Goal: Task Accomplishment & Management: Manage account settings

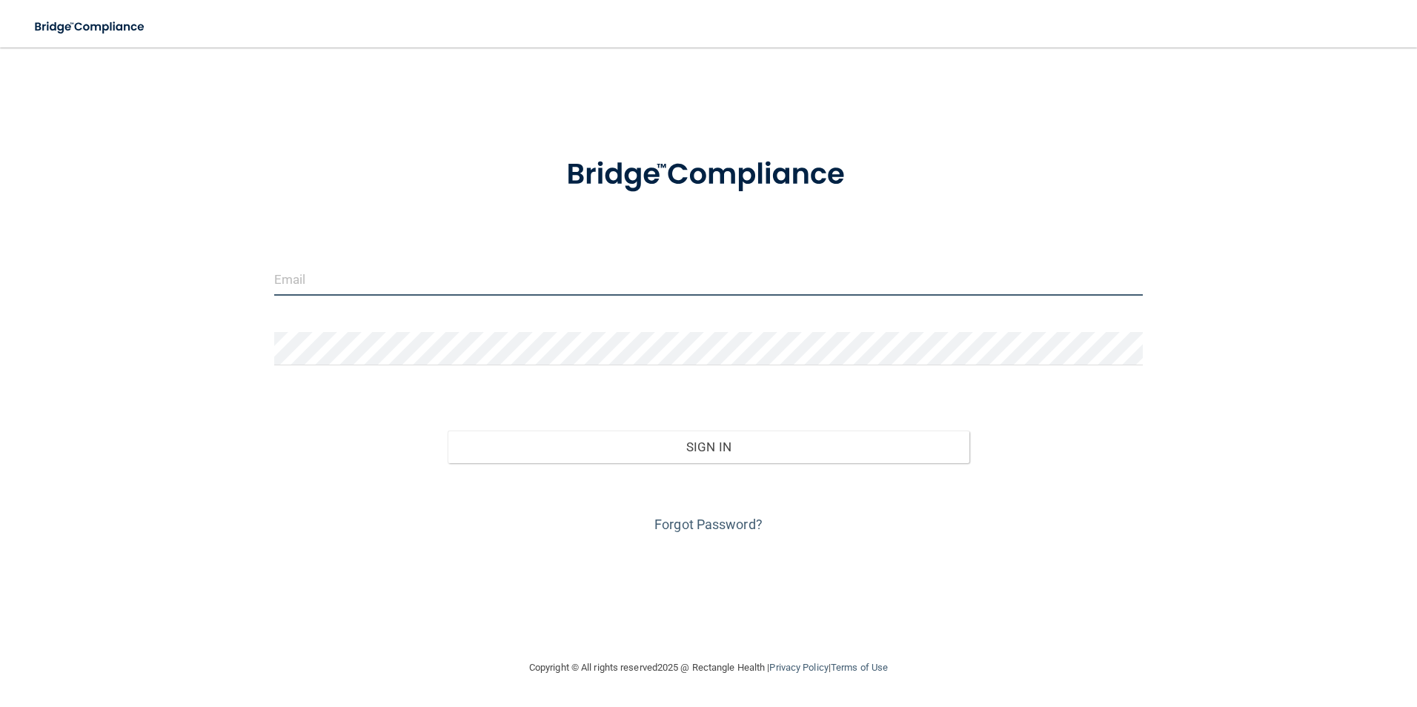
type input "[EMAIL_ADDRESS][DOMAIN_NAME]"
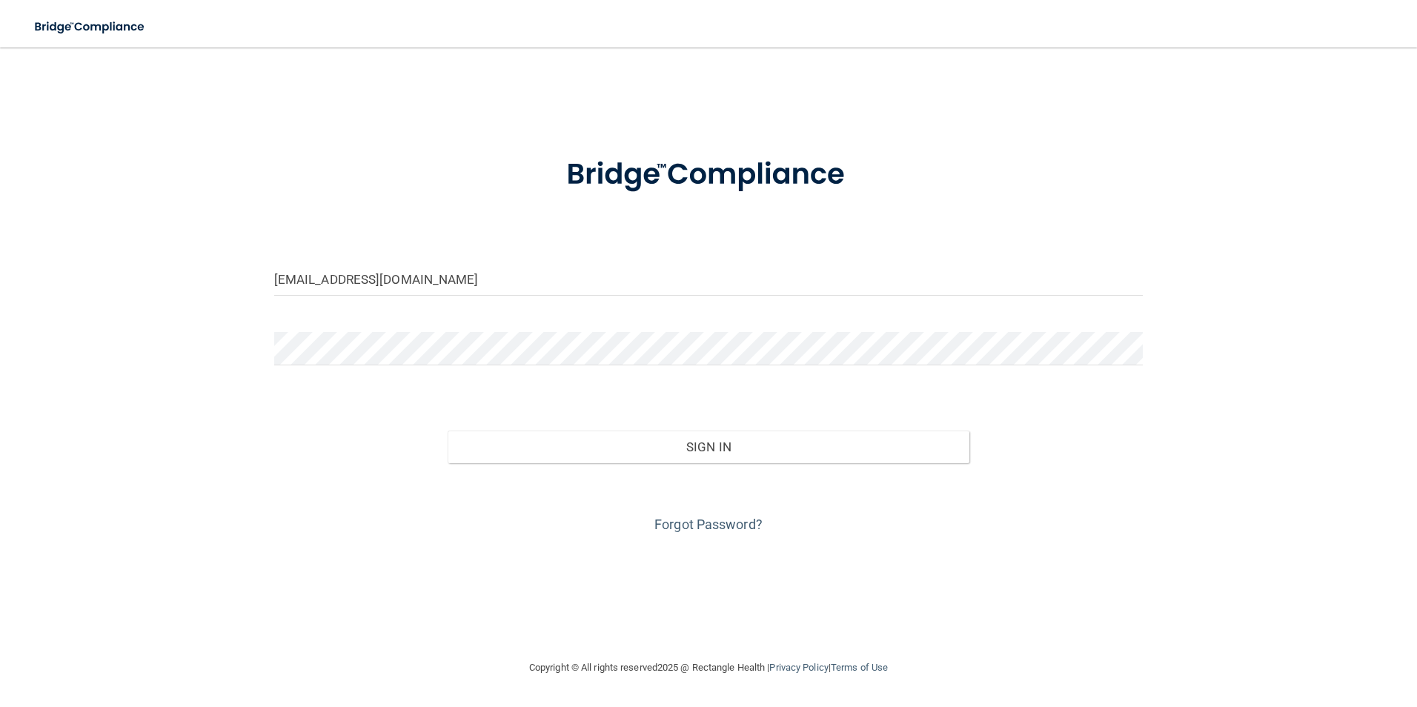
click at [486, 474] on div "Forgot Password?" at bounding box center [709, 500] width 892 height 74
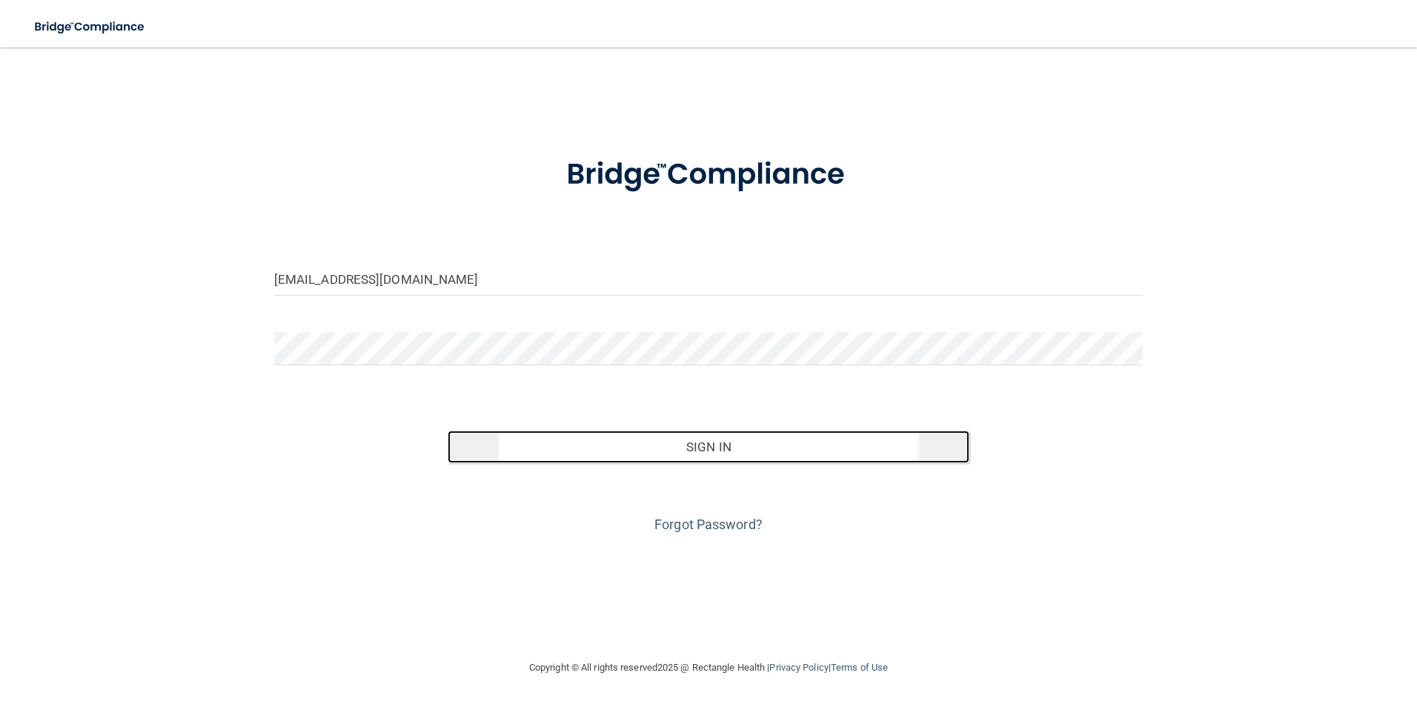
click at [568, 442] on button "Sign In" at bounding box center [709, 447] width 522 height 33
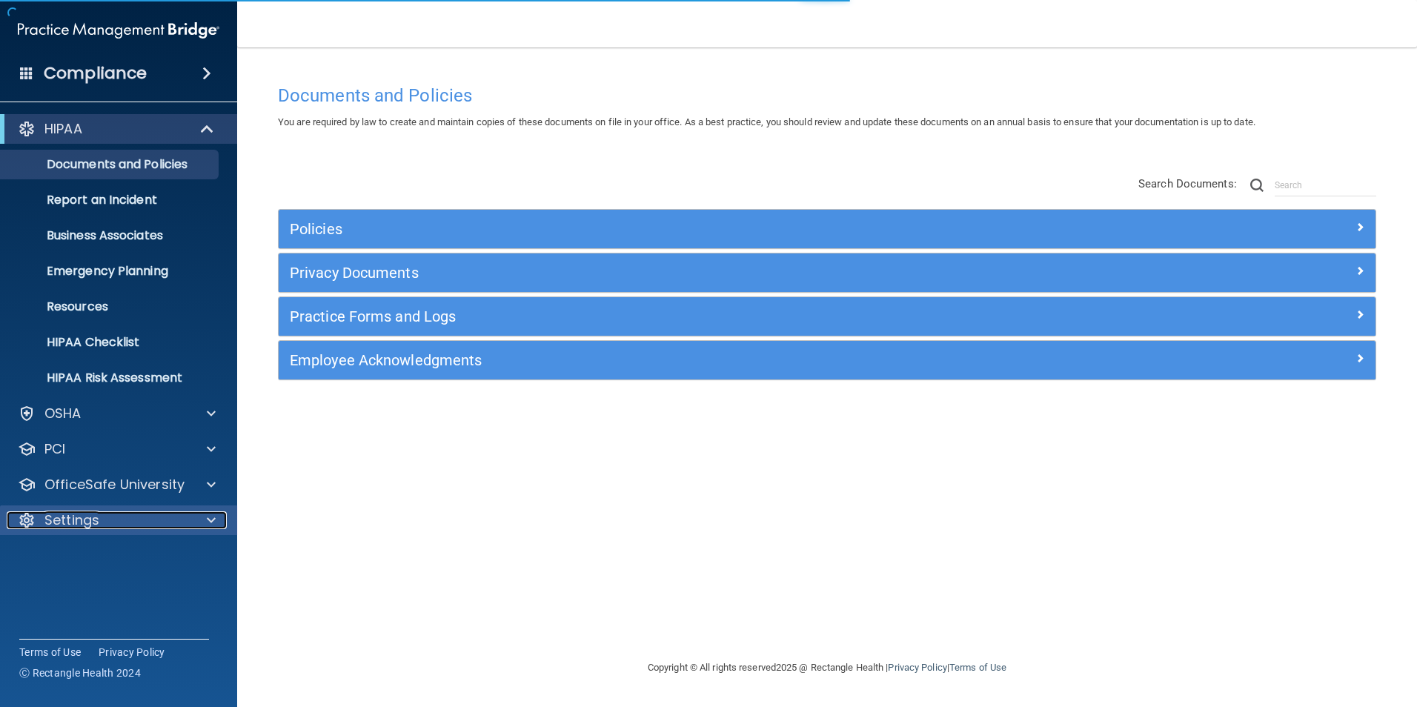
click at [124, 518] on div "Settings" at bounding box center [99, 520] width 184 height 18
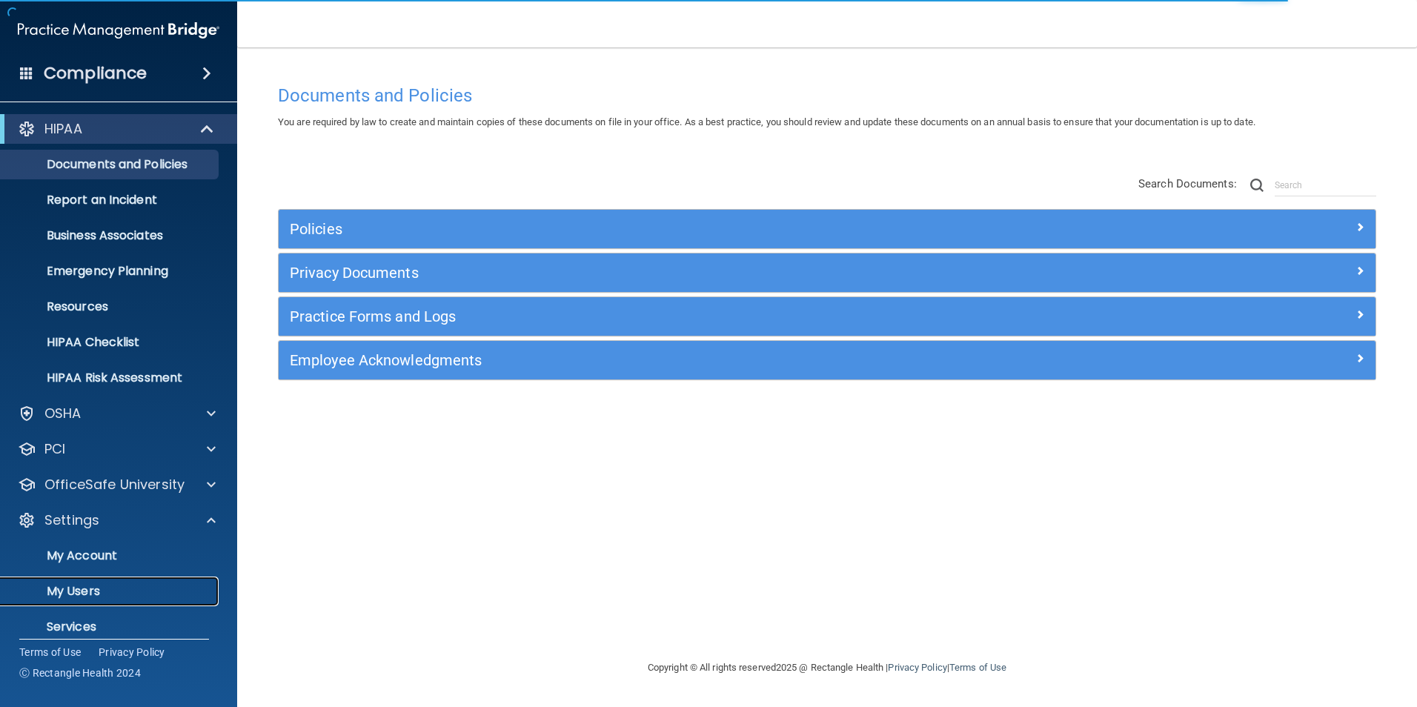
click at [101, 581] on link "My Users" at bounding box center [101, 592] width 233 height 30
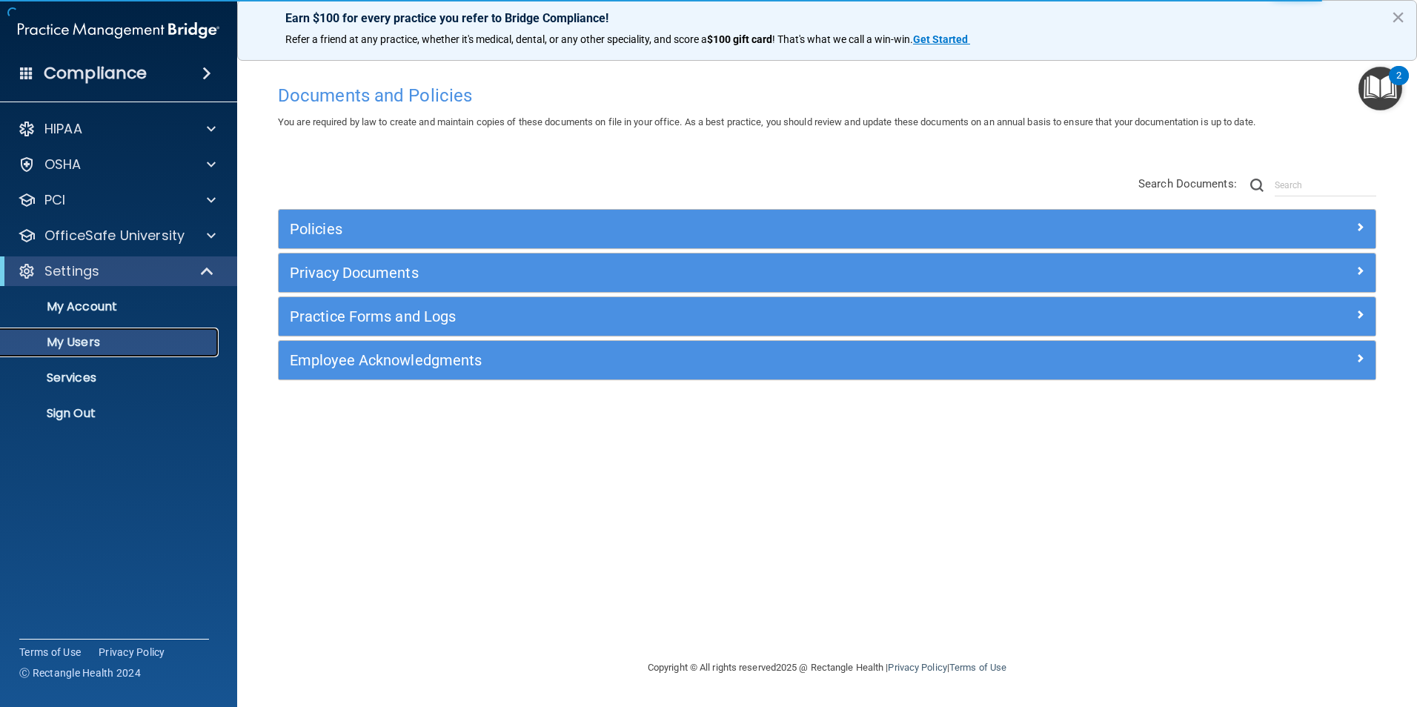
click at [109, 341] on p "My Users" at bounding box center [111, 342] width 202 height 15
select select "20"
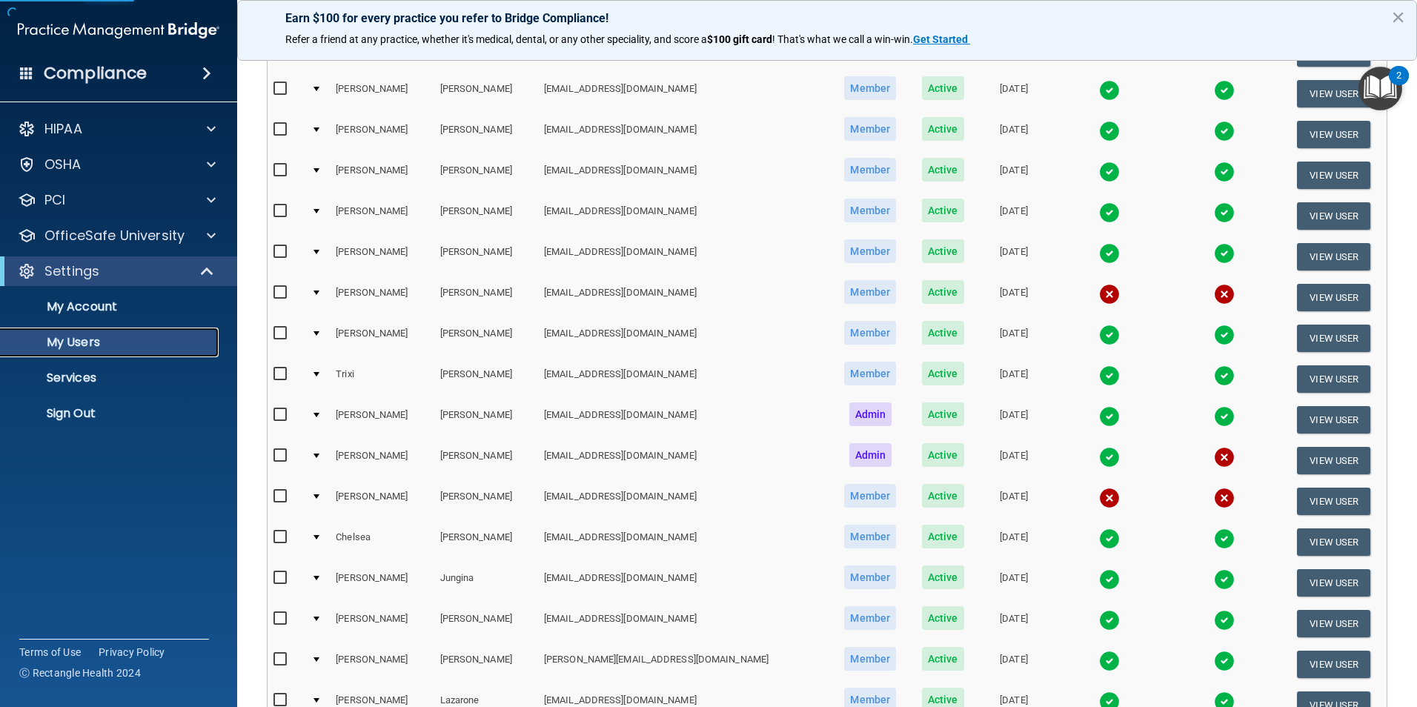
scroll to position [296, 0]
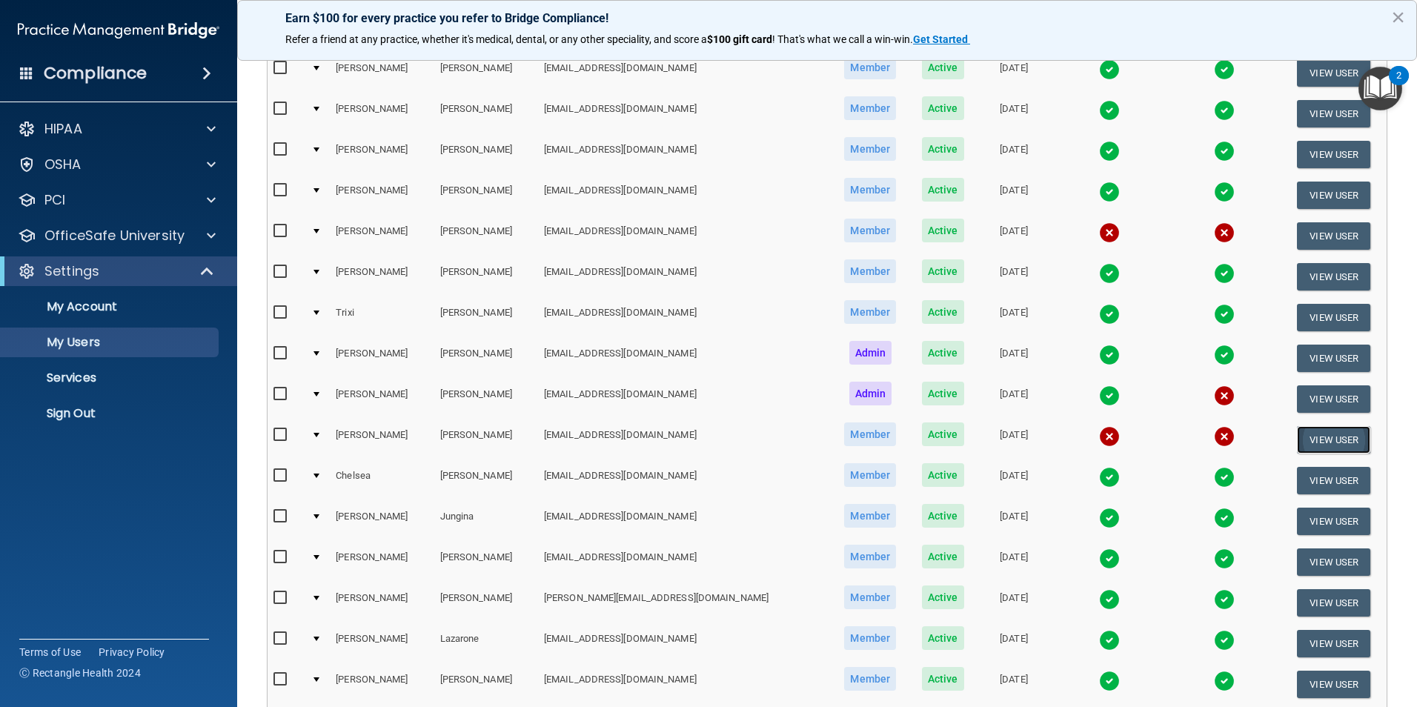
click at [1347, 443] on button "View User" at bounding box center [1333, 439] width 73 height 27
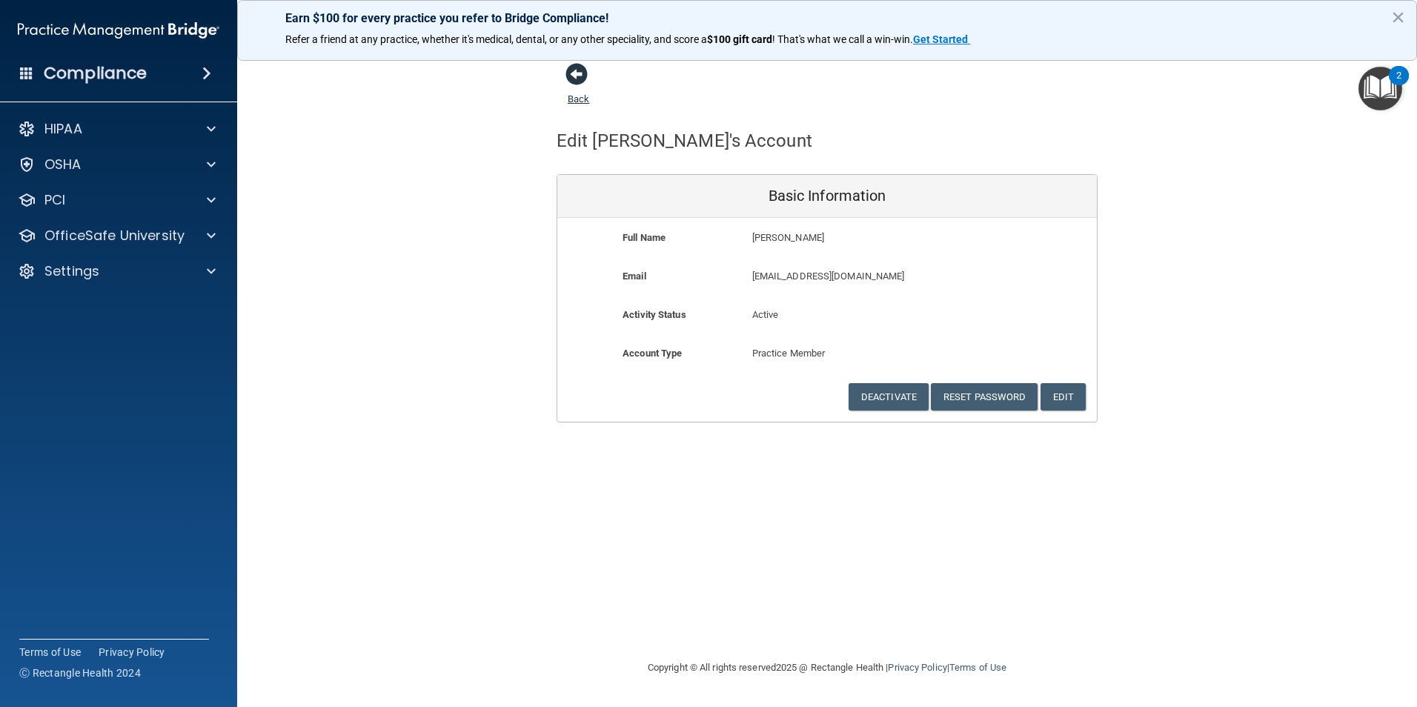
click at [582, 81] on span at bounding box center [576, 74] width 22 height 22
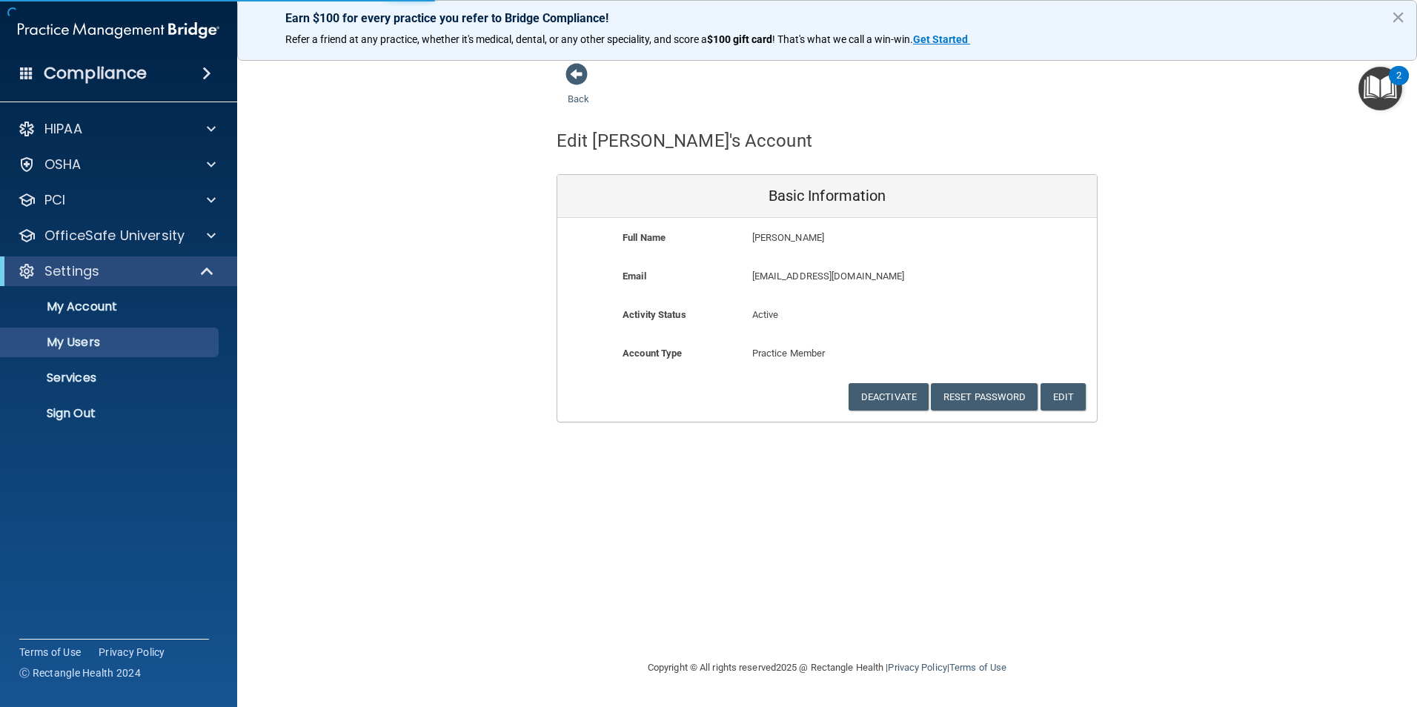
select select "20"
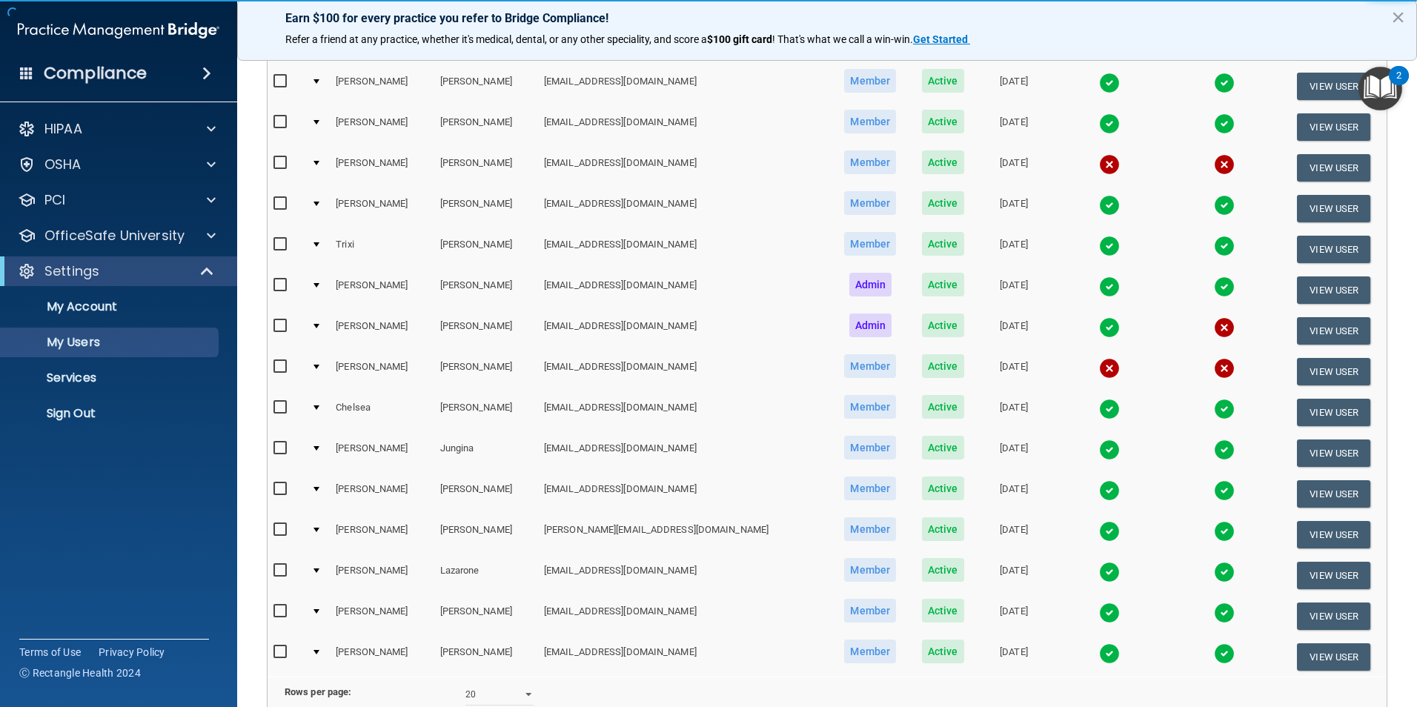
scroll to position [371, 0]
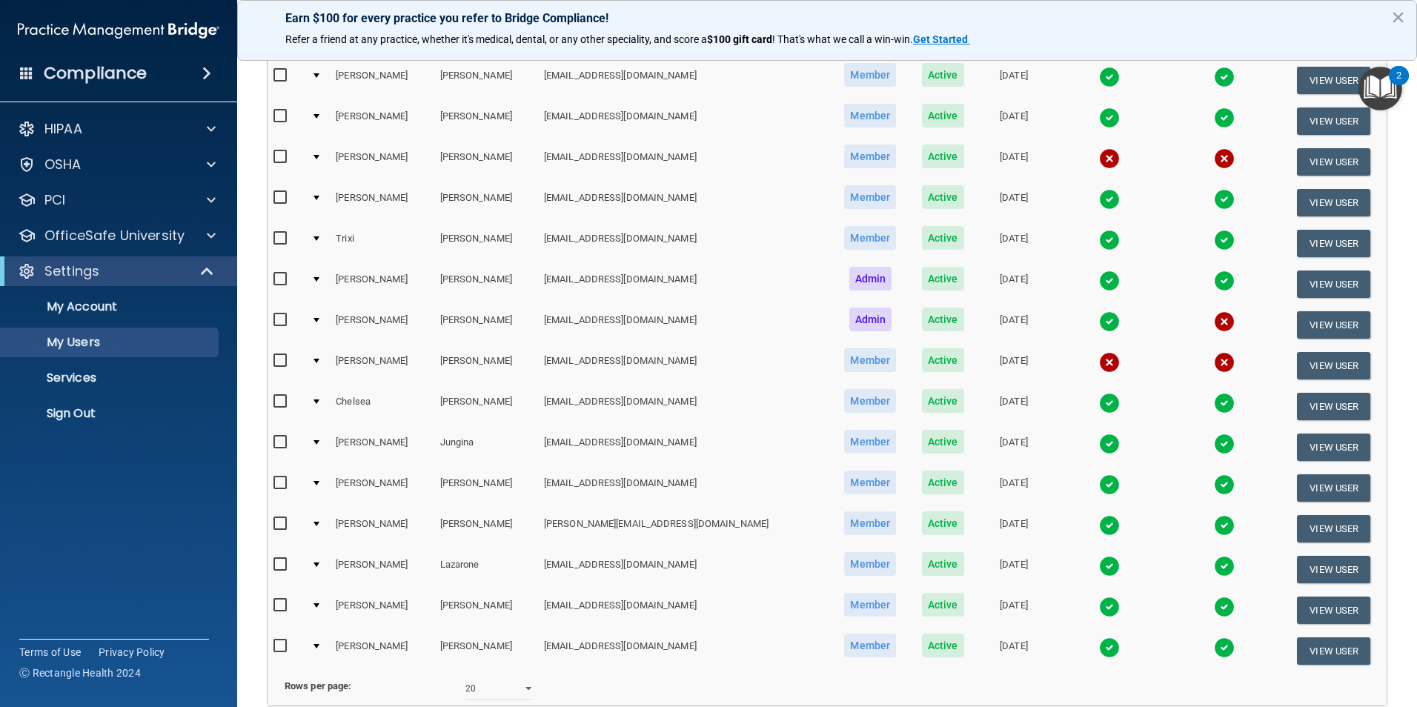
click at [319, 361] on div at bounding box center [316, 361] width 6 height 4
click at [319, 360] on div at bounding box center [316, 361] width 6 height 4
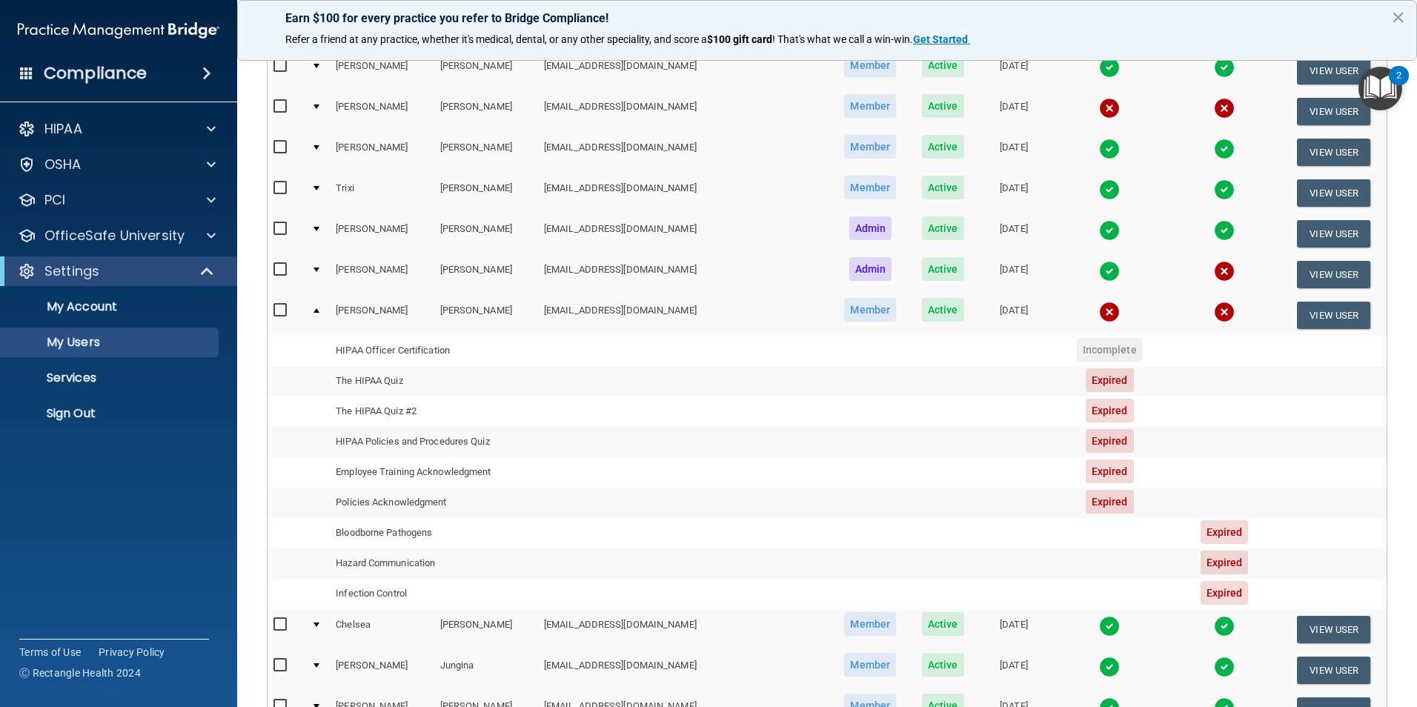
scroll to position [445, 0]
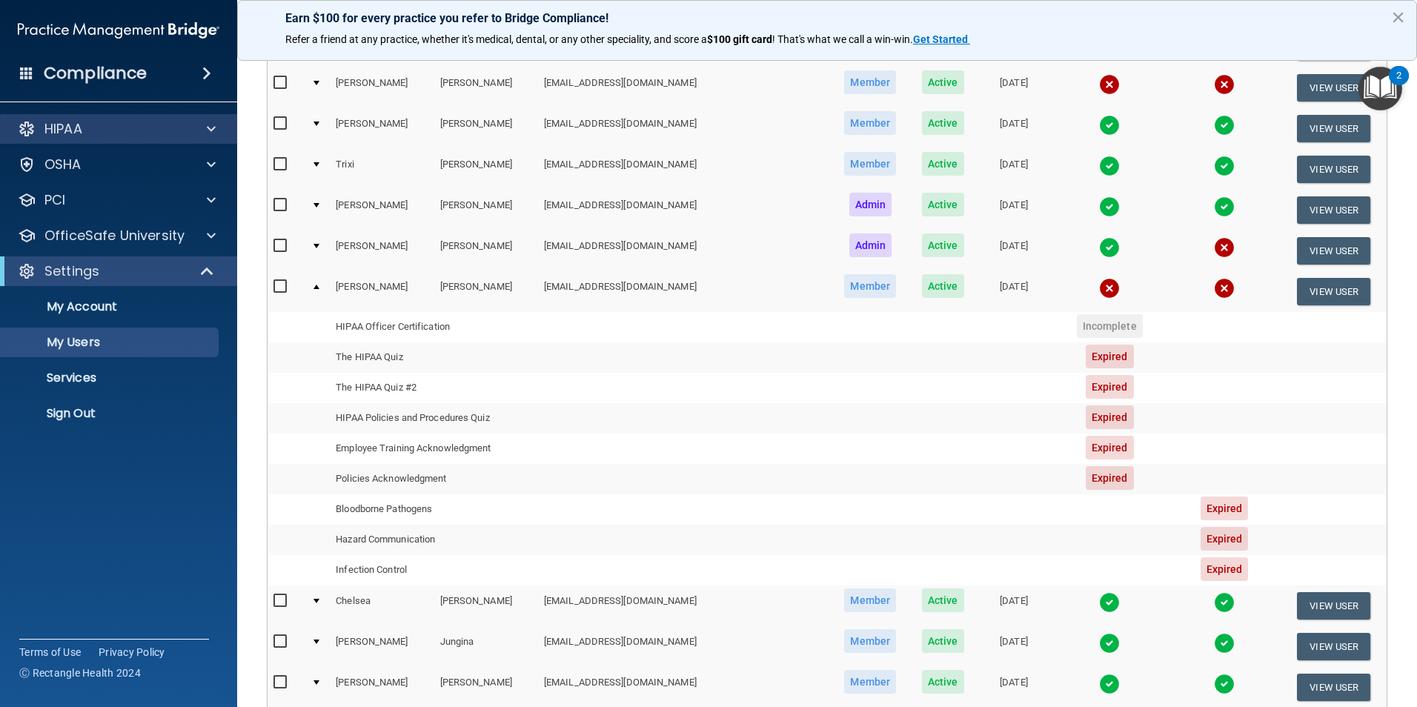
drag, startPoint x: 177, startPoint y: 118, endPoint x: 170, endPoint y: 122, distance: 8.0
click at [170, 122] on div "HIPAA" at bounding box center [119, 129] width 238 height 30
click at [216, 128] on div at bounding box center [208, 129] width 37 height 18
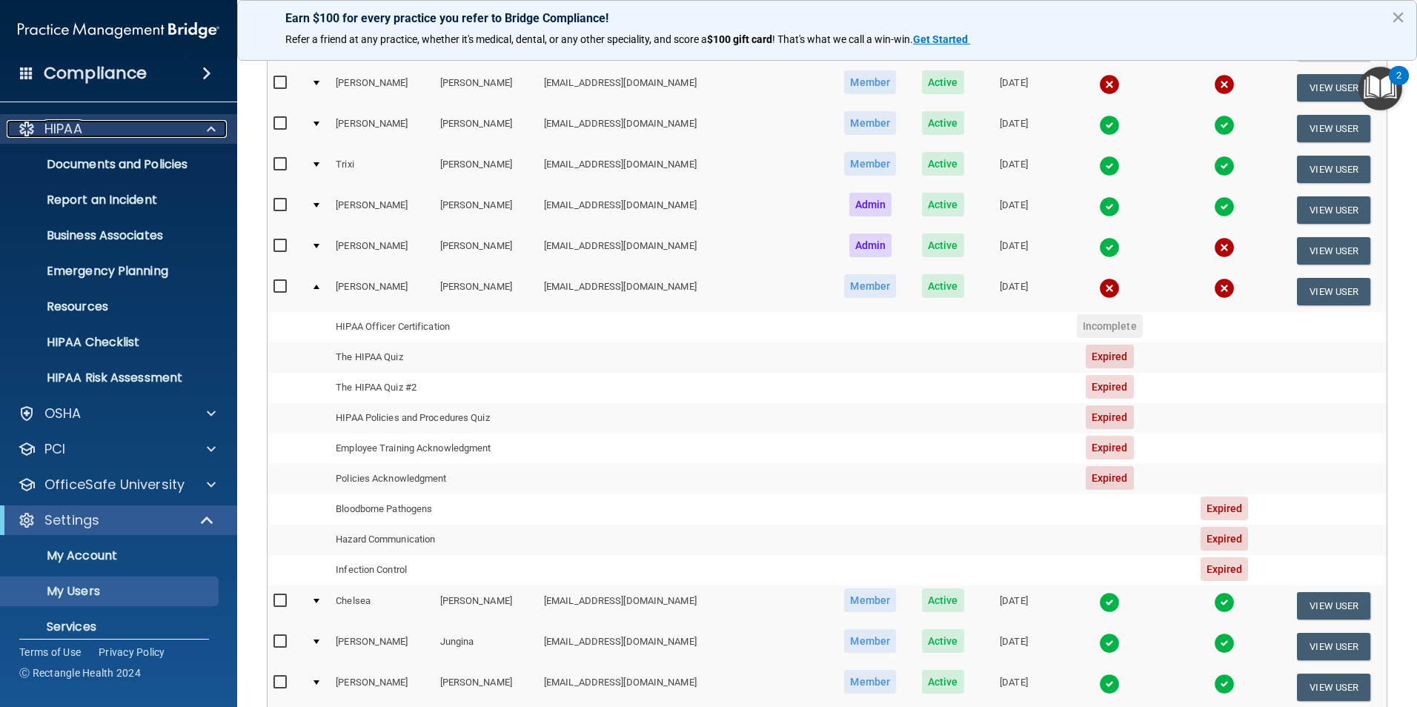
click at [215, 135] on span at bounding box center [211, 129] width 9 height 18
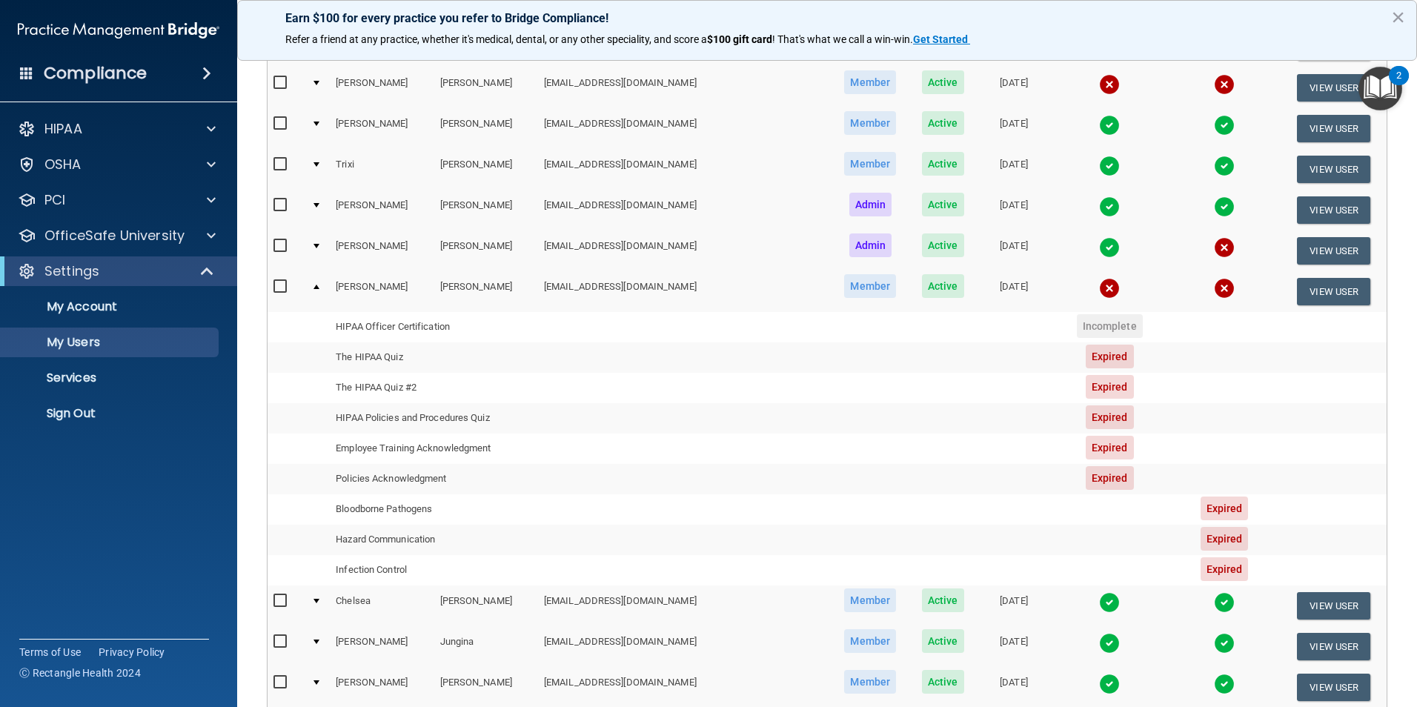
click at [323, 293] on td at bounding box center [317, 291] width 24 height 40
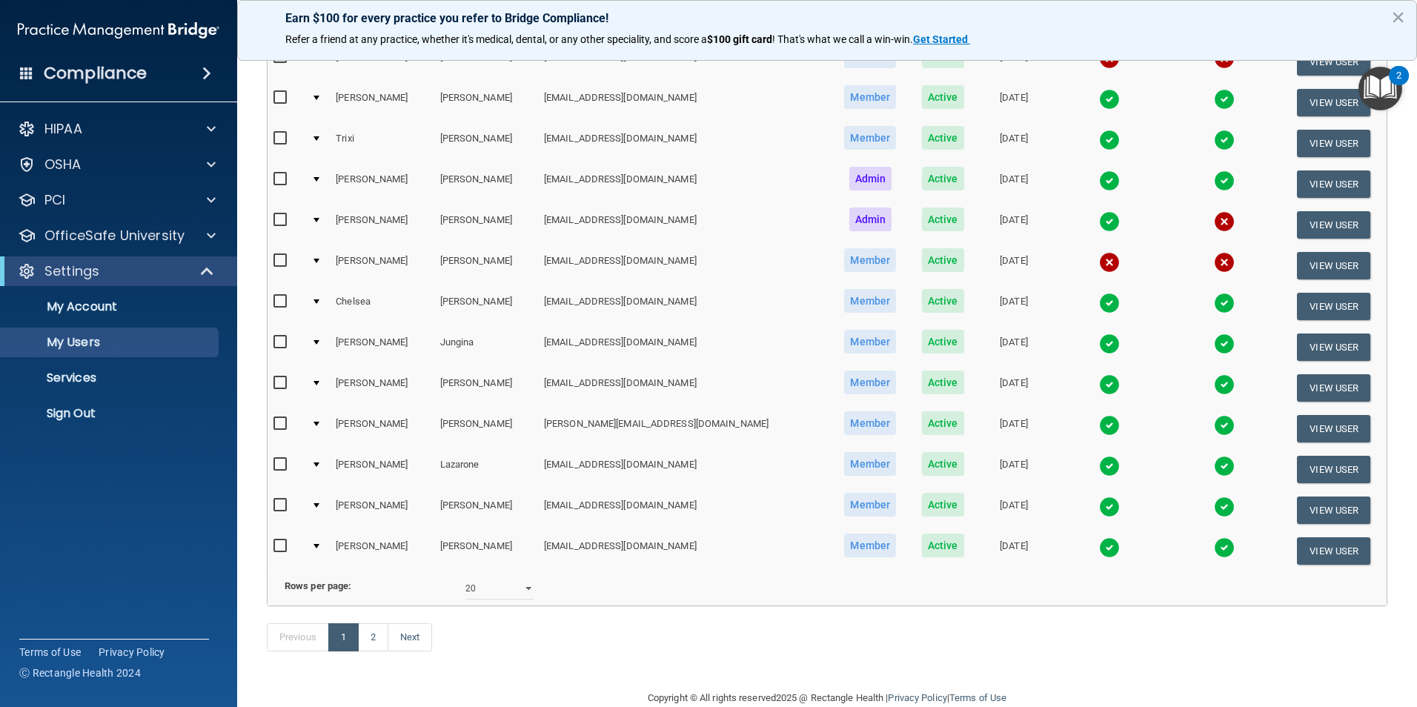
scroll to position [519, 0]
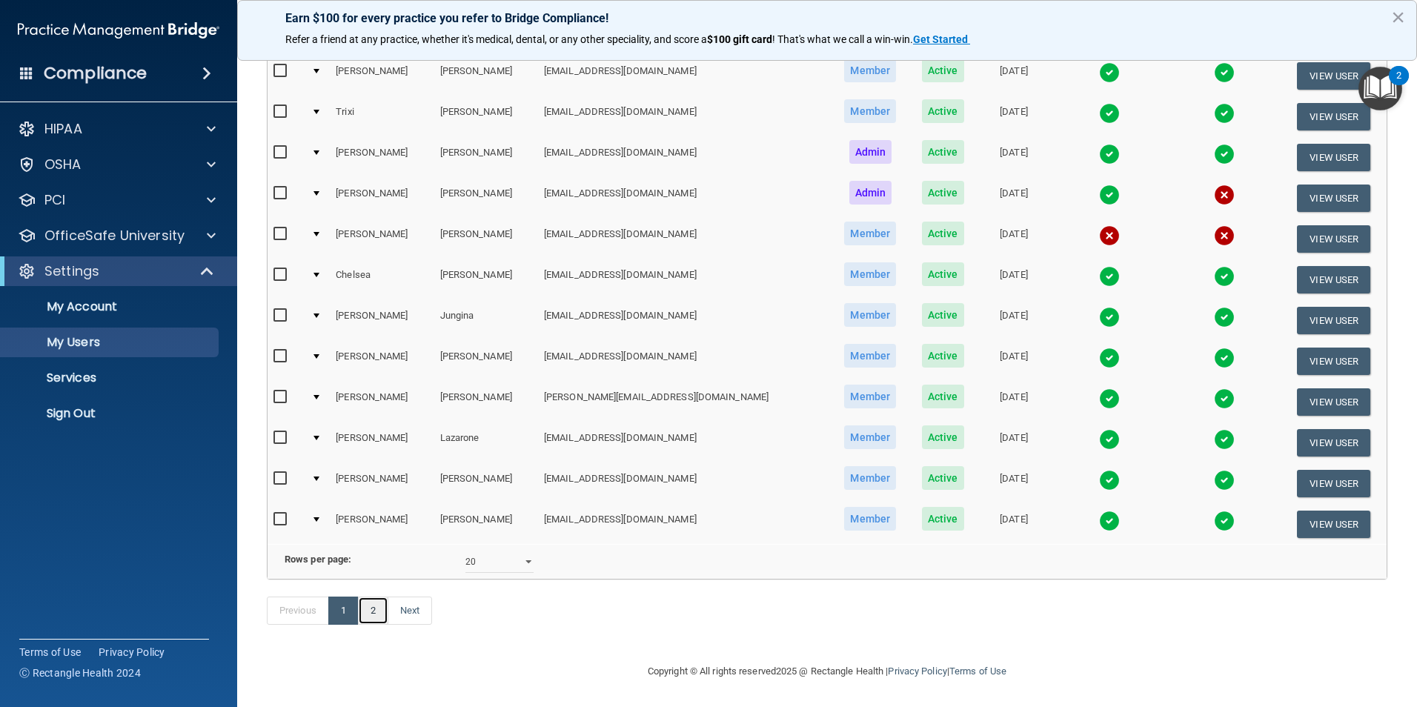
click at [369, 618] on link "2" at bounding box center [373, 611] width 30 height 28
select select "20"
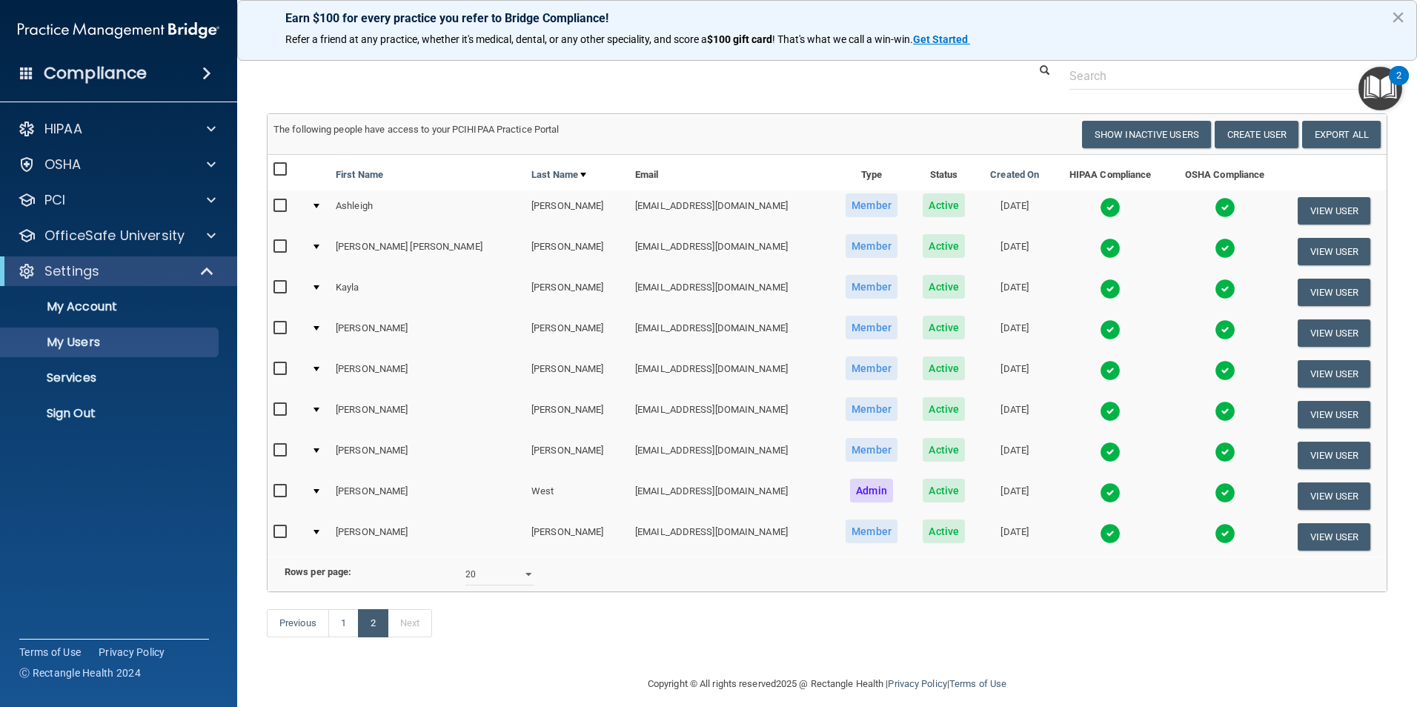
scroll to position [71, 0]
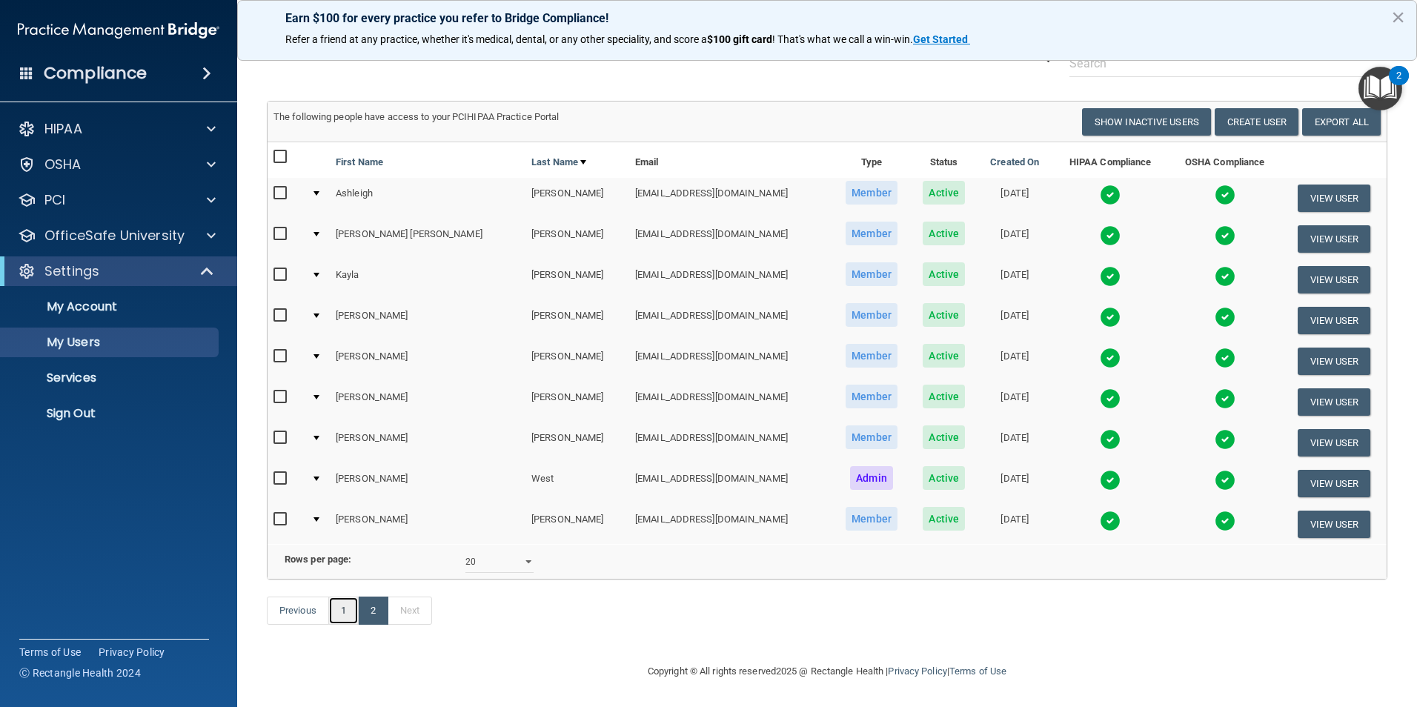
click at [341, 607] on link "1" at bounding box center [343, 611] width 30 height 28
select select "20"
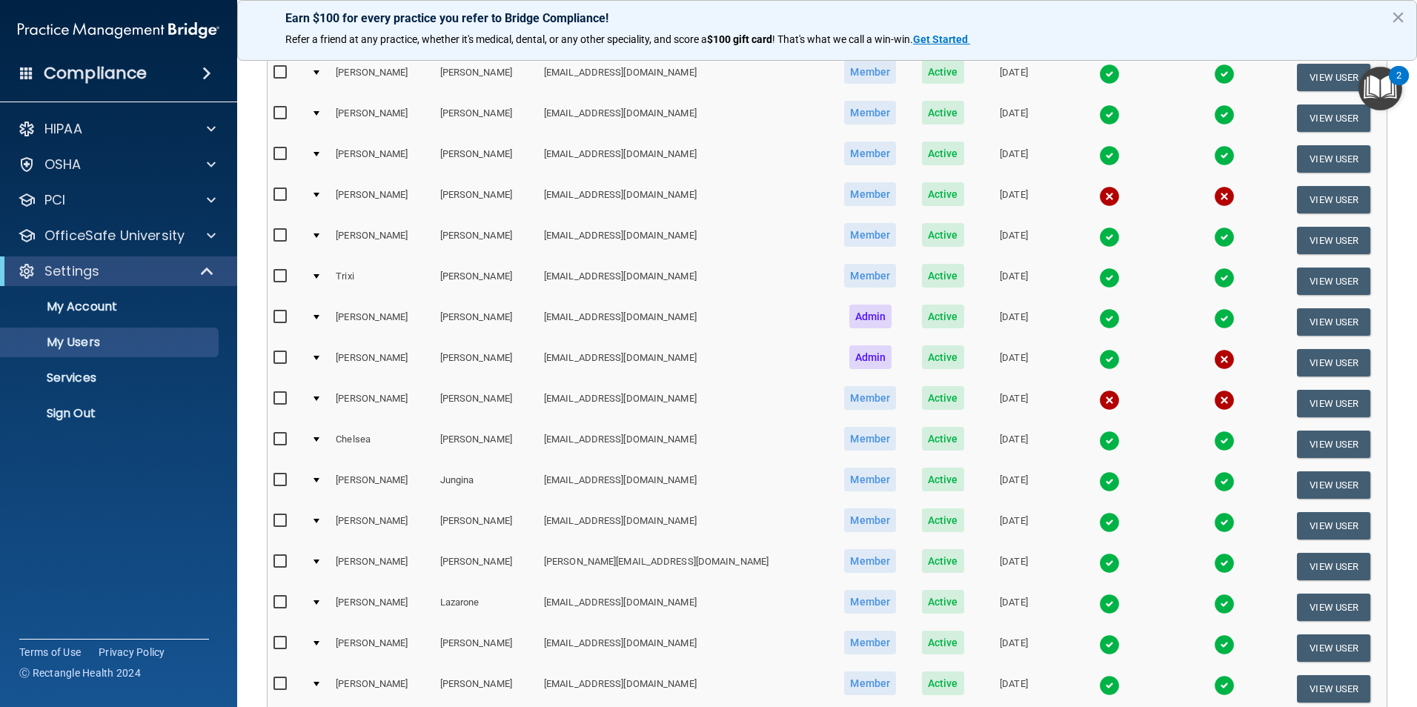
scroll to position [371, 0]
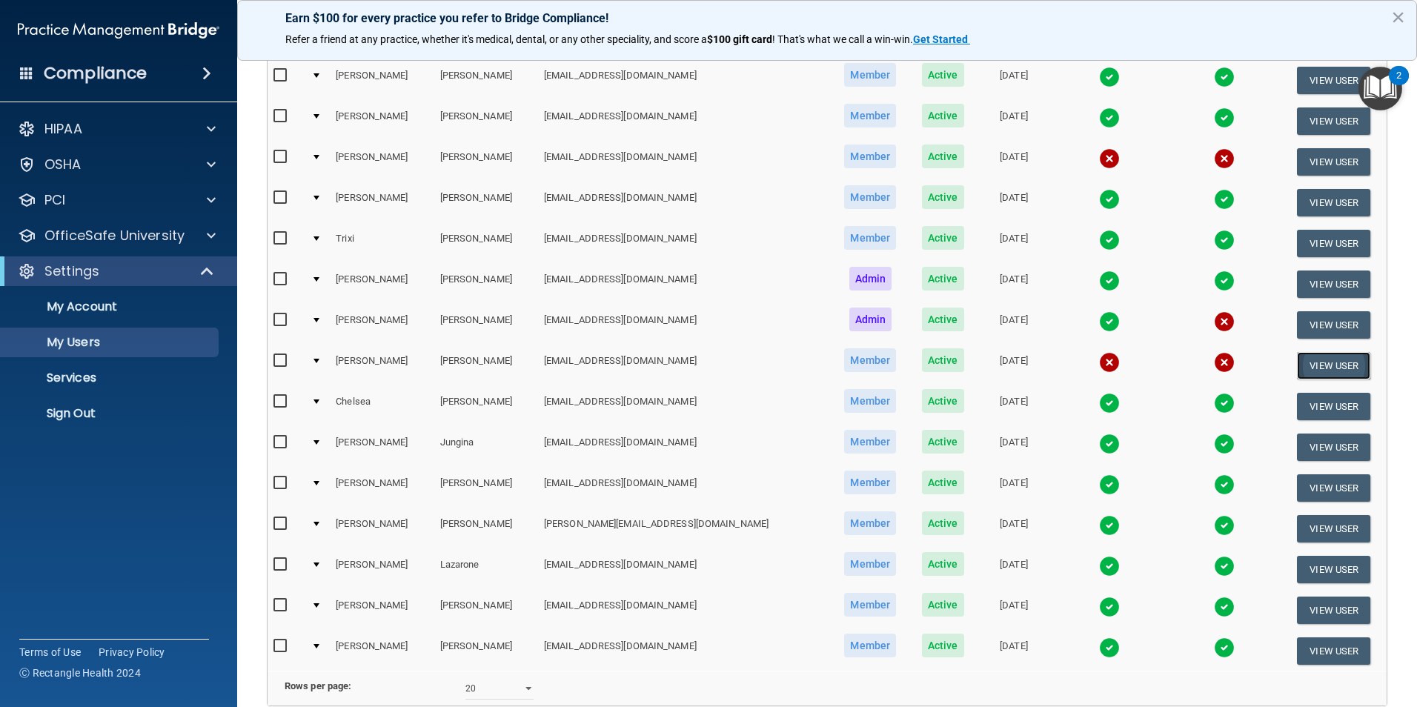
click at [1297, 362] on button "View User" at bounding box center [1333, 365] width 73 height 27
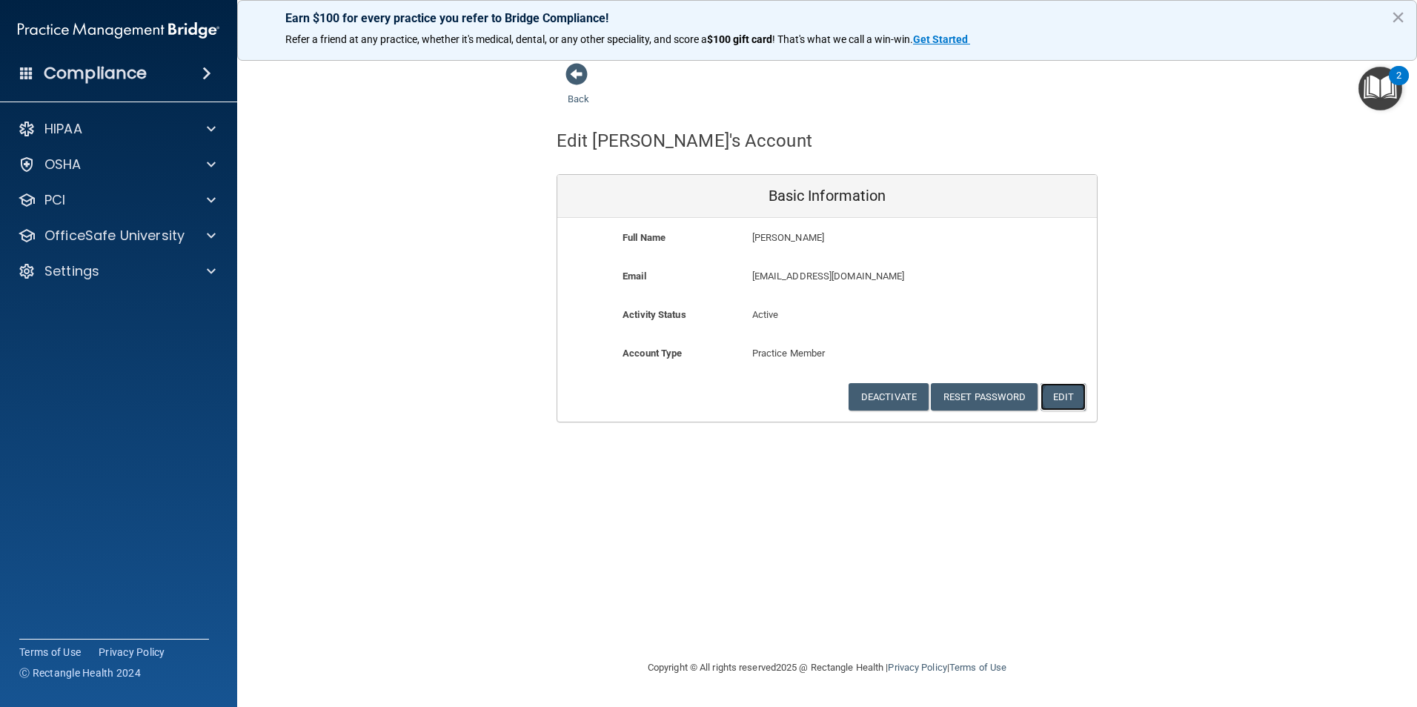
click at [1064, 396] on button "Edit" at bounding box center [1062, 396] width 45 height 27
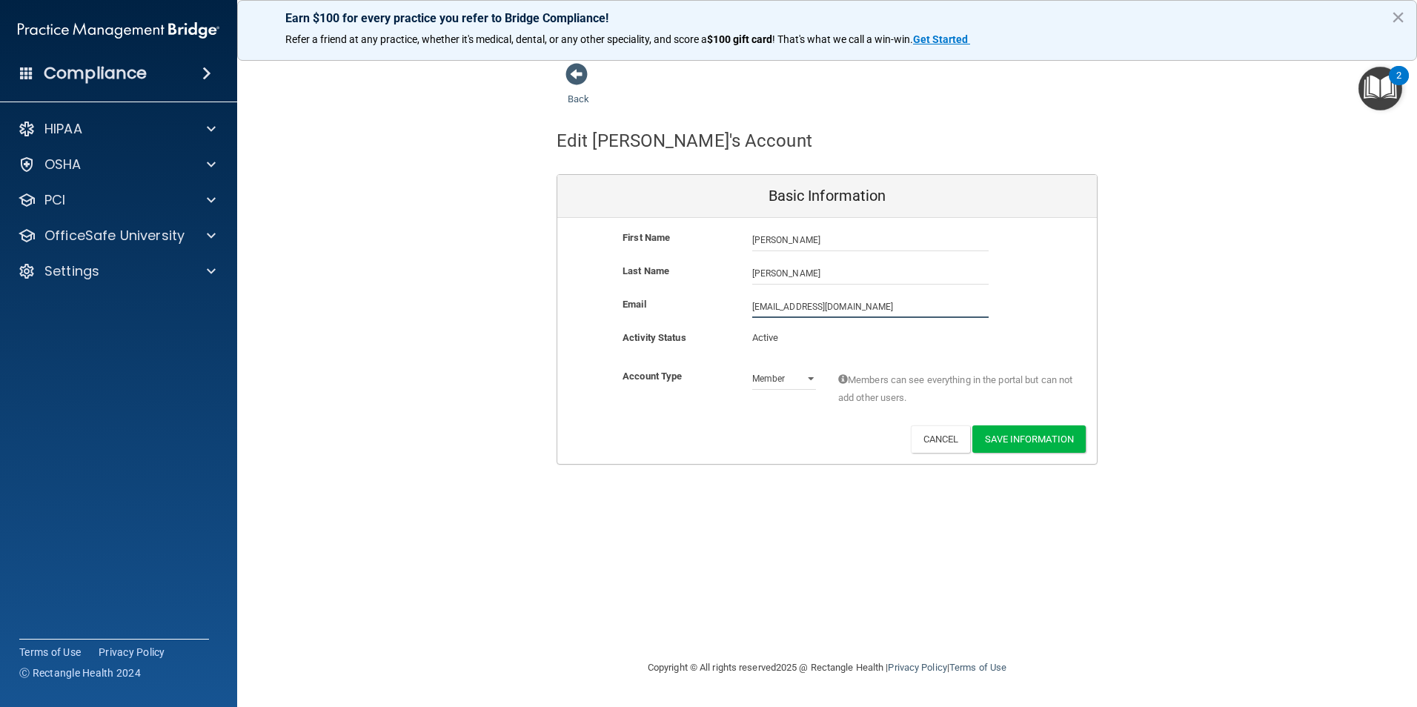
drag, startPoint x: 874, startPoint y: 302, endPoint x: 634, endPoint y: 293, distance: 240.3
click at [634, 293] on div "First Name [PERSON_NAME] [PERSON_NAME] Last Name [PERSON_NAME] Email [EMAIL_ADD…" at bounding box center [827, 341] width 540 height 246
paste input "[PERSON_NAME]"
type input "[EMAIL_ADDRESS][DOMAIN_NAME]"
click at [1017, 443] on button "Save Information" at bounding box center [1028, 438] width 113 height 27
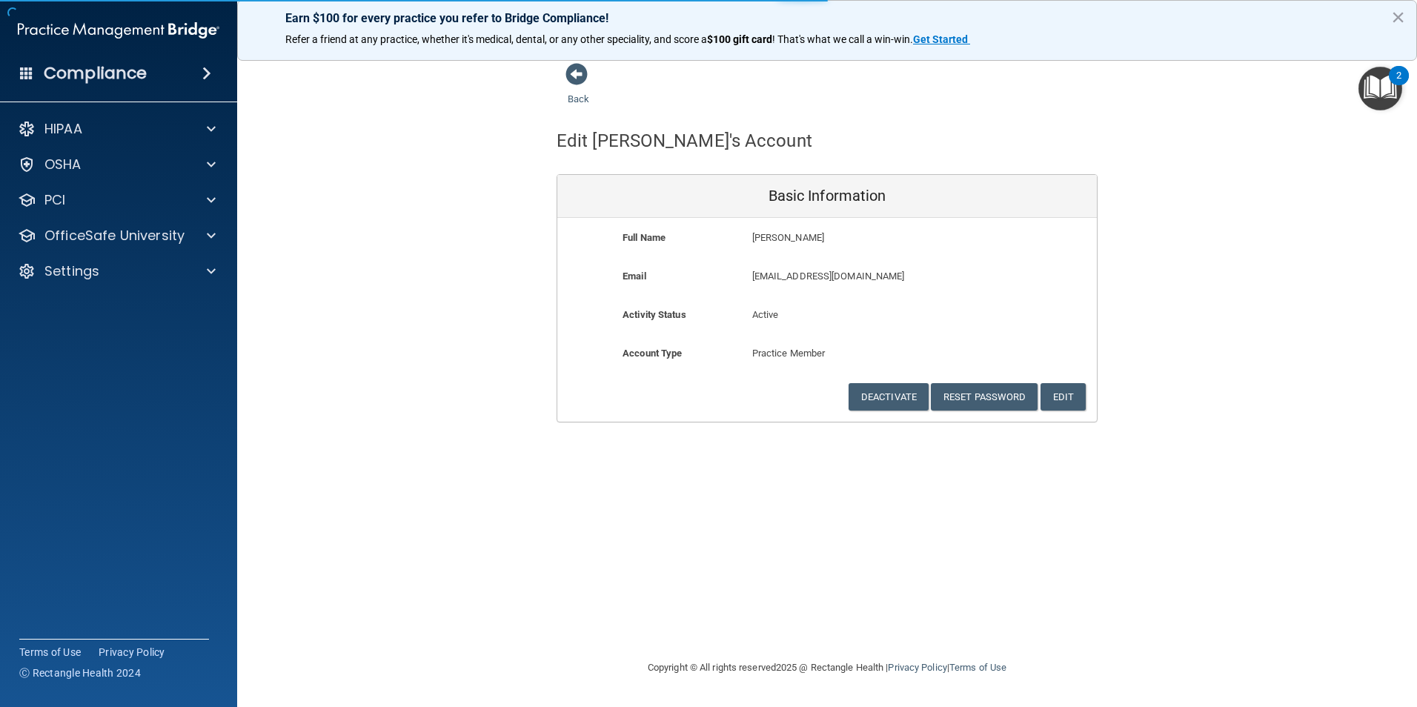
drag, startPoint x: 848, startPoint y: 601, endPoint x: 823, endPoint y: 577, distance: 34.1
click at [845, 600] on div "Back Edit [PERSON_NAME]'s Account Basic Information Full Name [PERSON_NAME] [PE…" at bounding box center [827, 353] width 1121 height 582
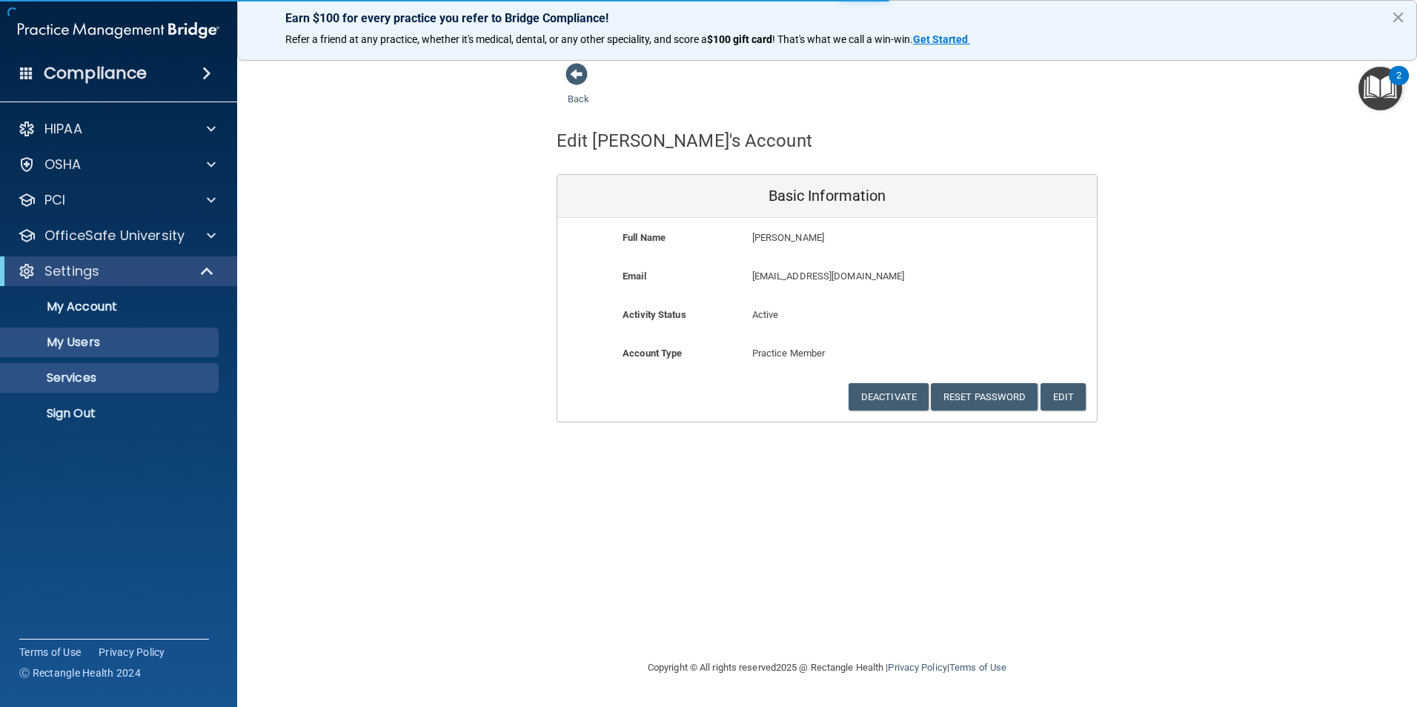
select select "20"
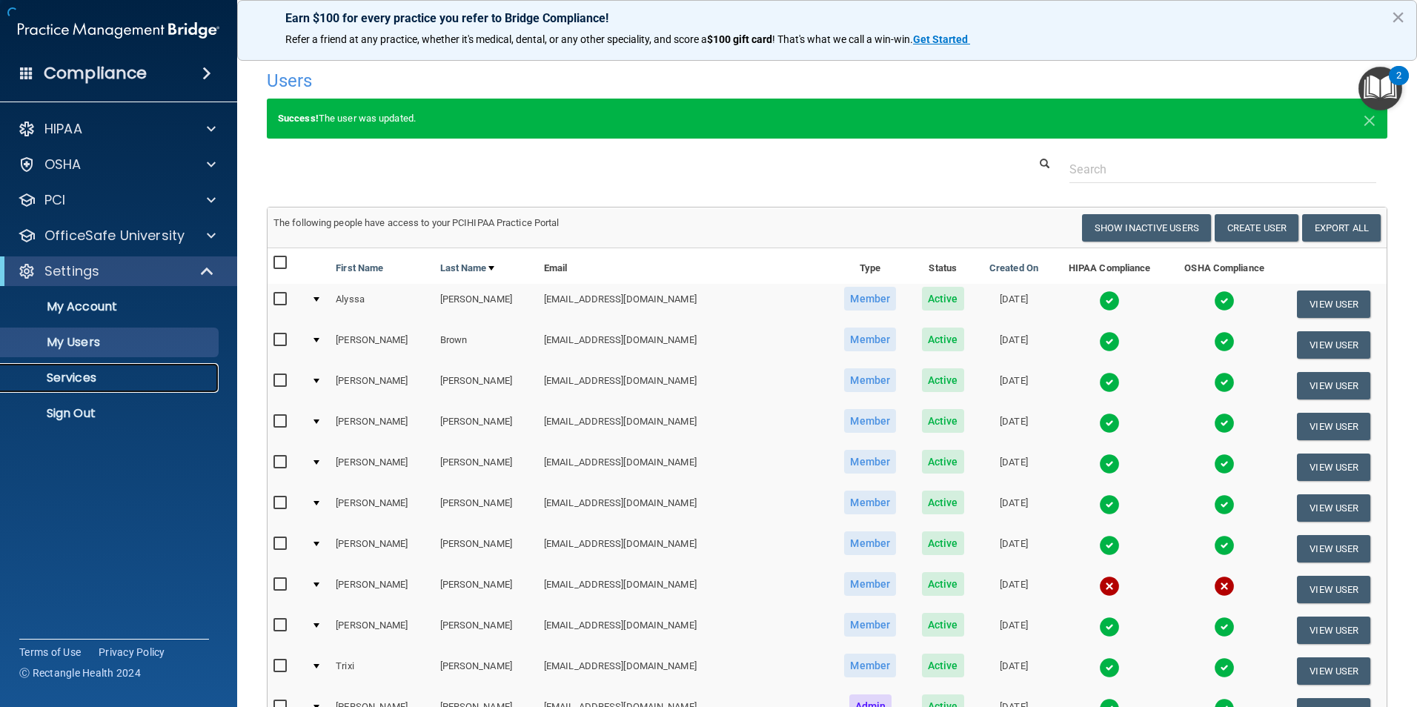
click at [105, 382] on p "Services" at bounding box center [111, 378] width 202 height 15
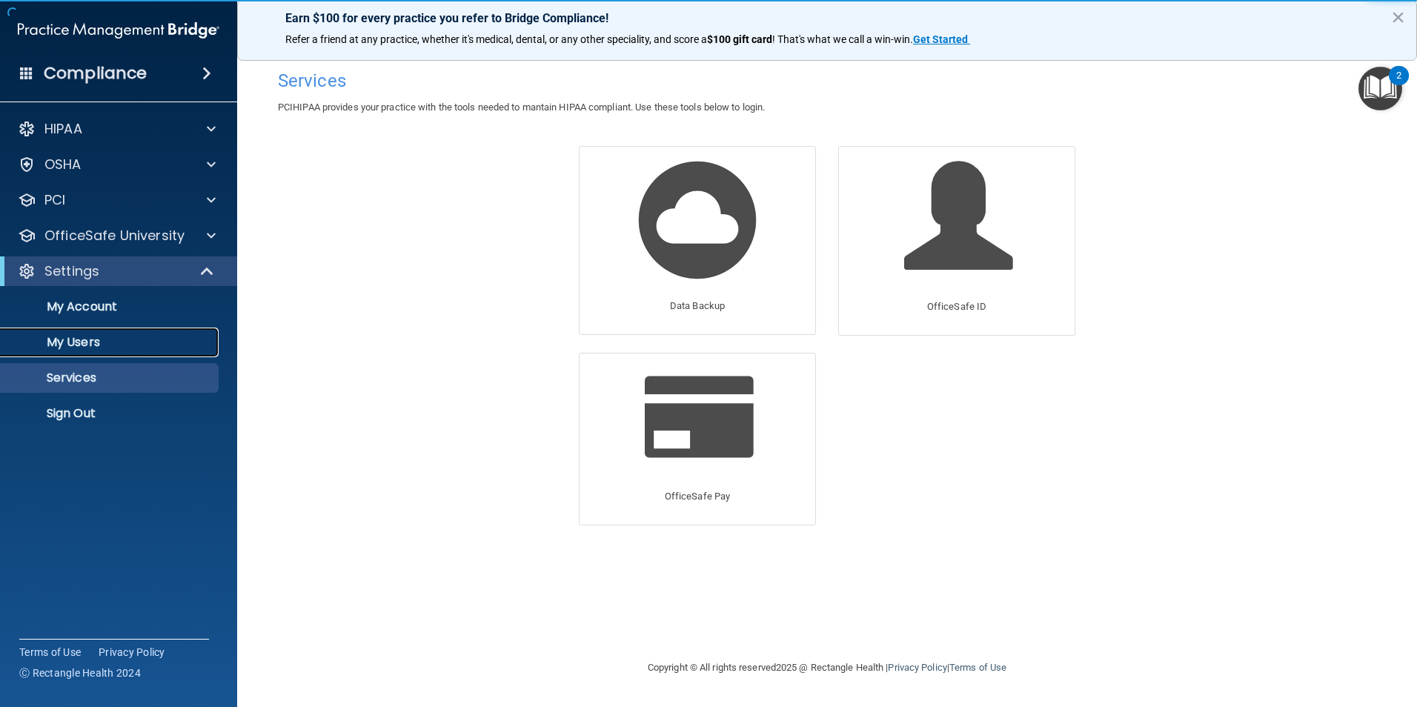
click at [69, 333] on link "My Users" at bounding box center [101, 343] width 233 height 30
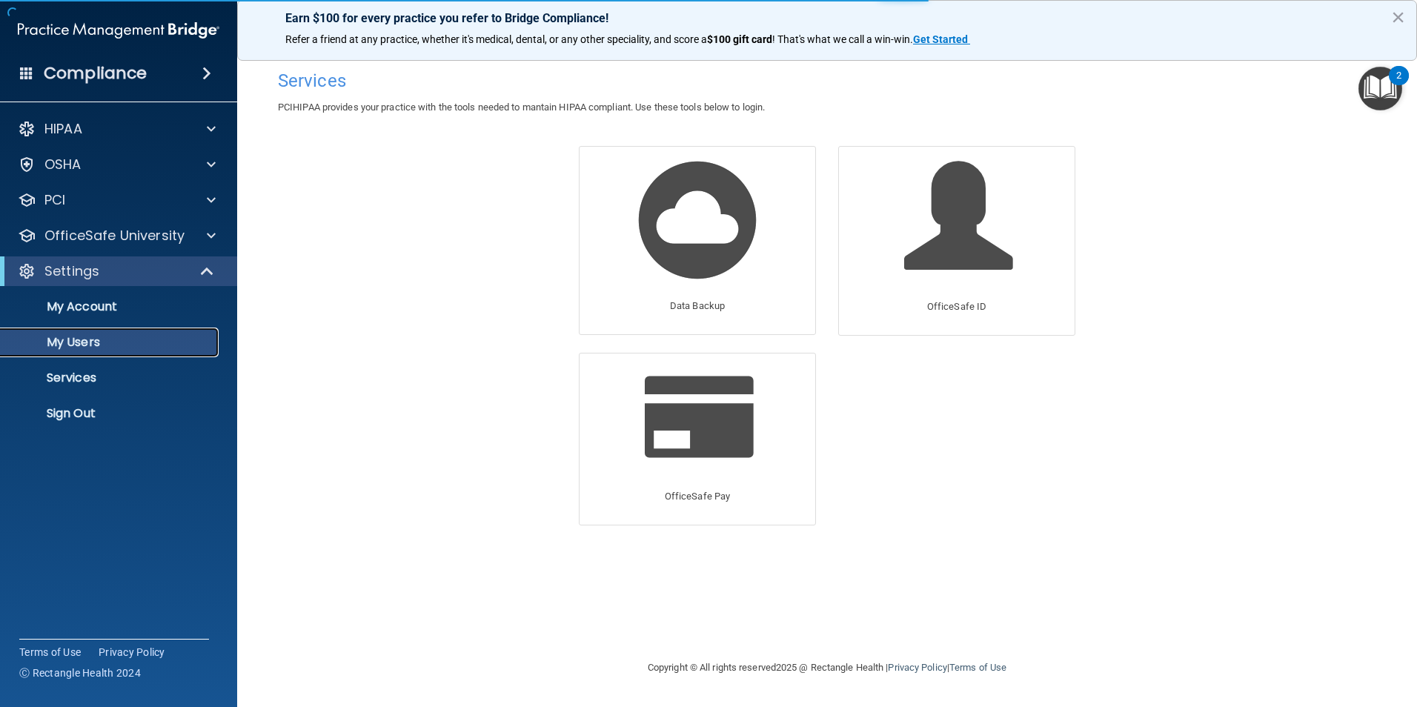
select select "20"
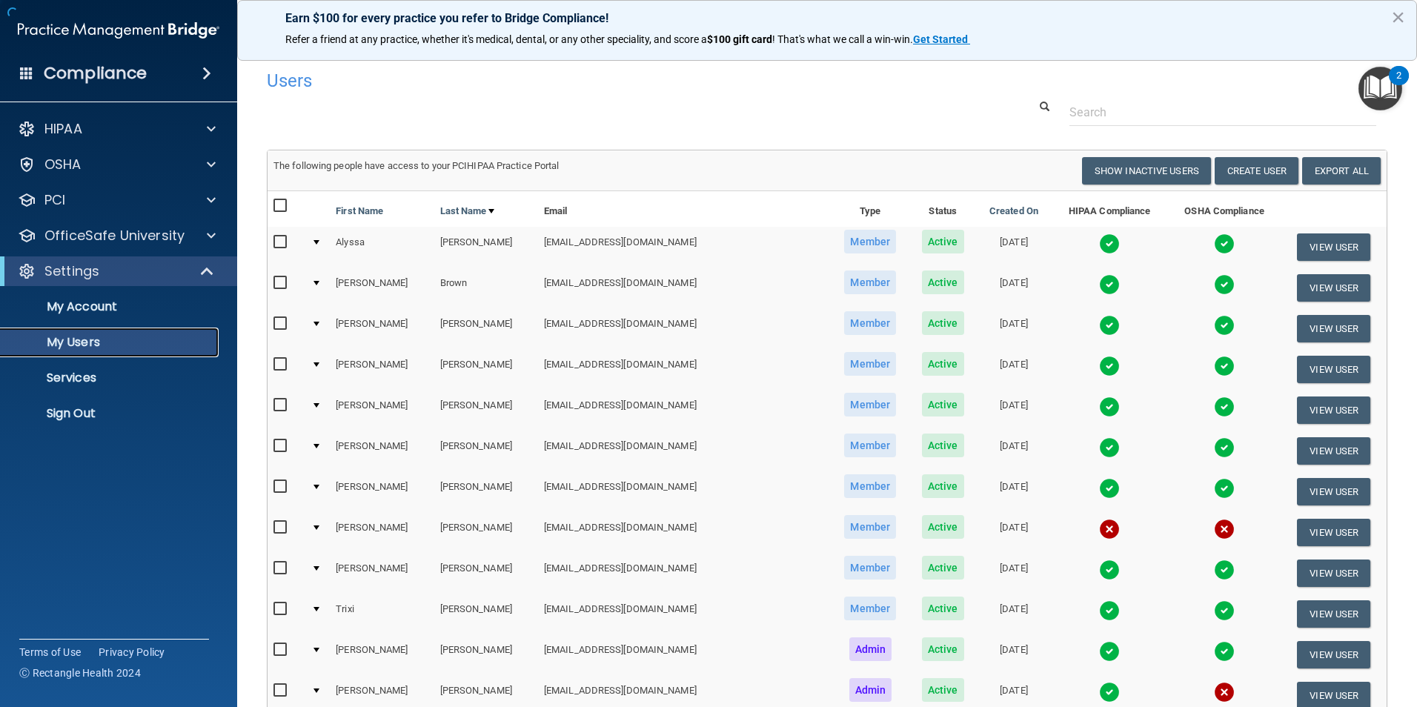
scroll to position [222, 0]
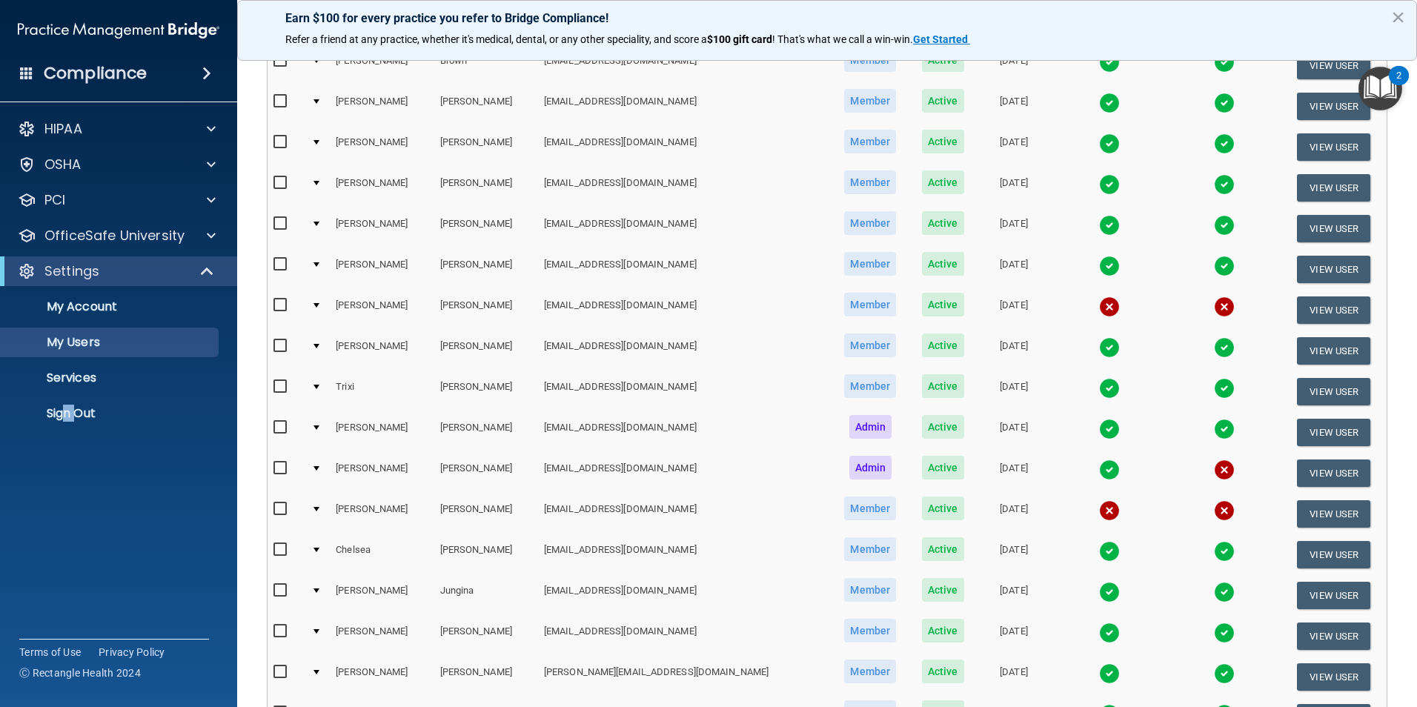
drag, startPoint x: 80, startPoint y: 577, endPoint x: 80, endPoint y: 564, distance: 12.6
click at [80, 564] on div "Compliance HIPAA Documents and Policies Report an Incident Business Associates …" at bounding box center [118, 353] width 237 height 707
drag, startPoint x: 80, startPoint y: 564, endPoint x: 62, endPoint y: 469, distance: 96.6
click at [40, 508] on accordion "HIPAA Documents and Policies Report an Incident Business Associates Emergency P…" at bounding box center [119, 311] width 238 height 407
click at [1398, 18] on button "×" at bounding box center [1398, 17] width 14 height 24
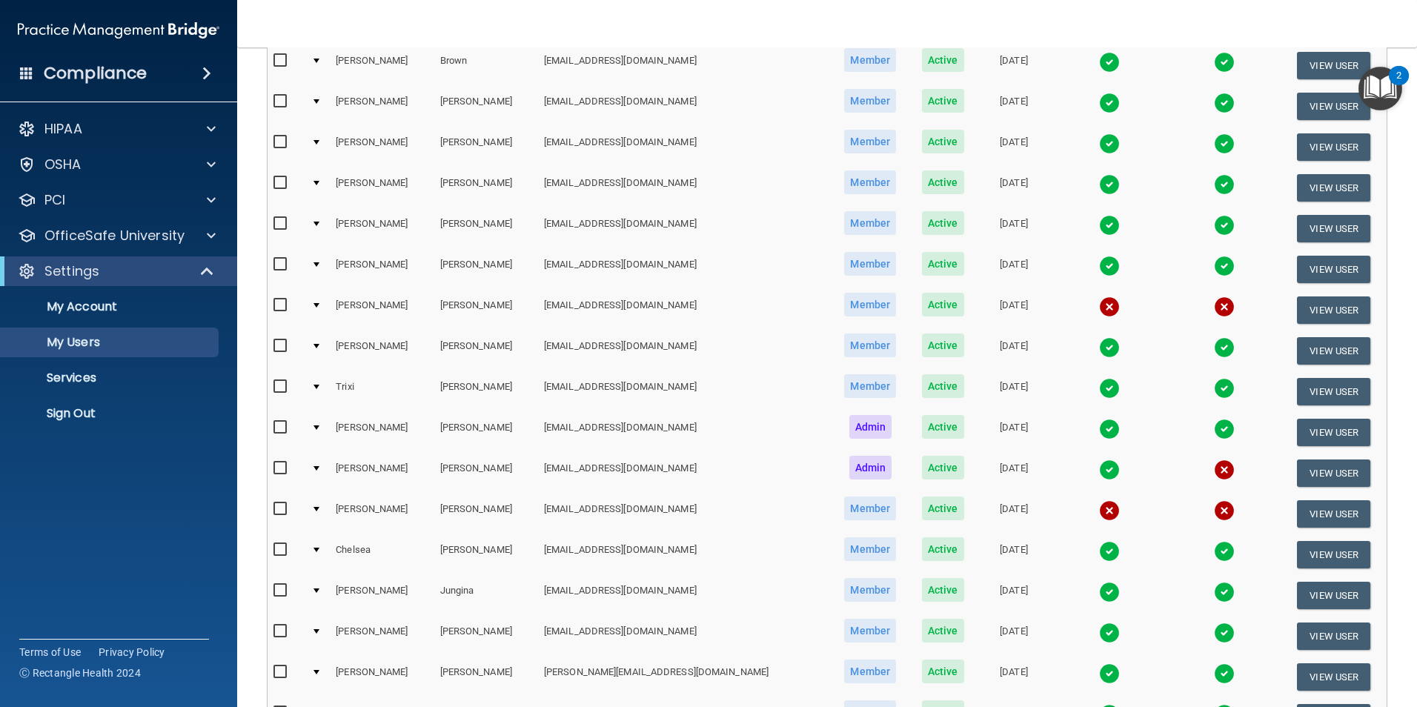
click at [1386, 87] on img "Open Resource Center, 2 new notifications" at bounding box center [1380, 89] width 44 height 44
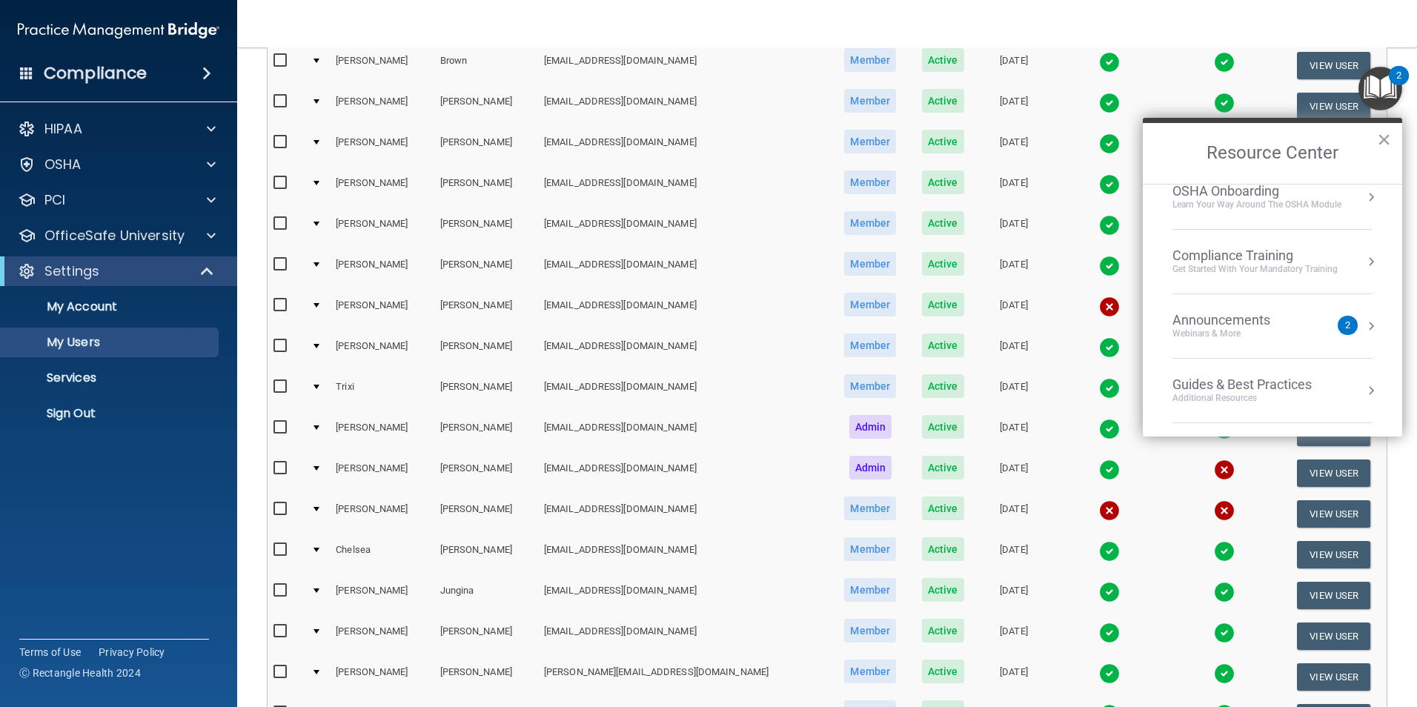
scroll to position [212, 0]
click at [1388, 82] on img "Open Resource Center, 2 new notifications" at bounding box center [1380, 89] width 44 height 44
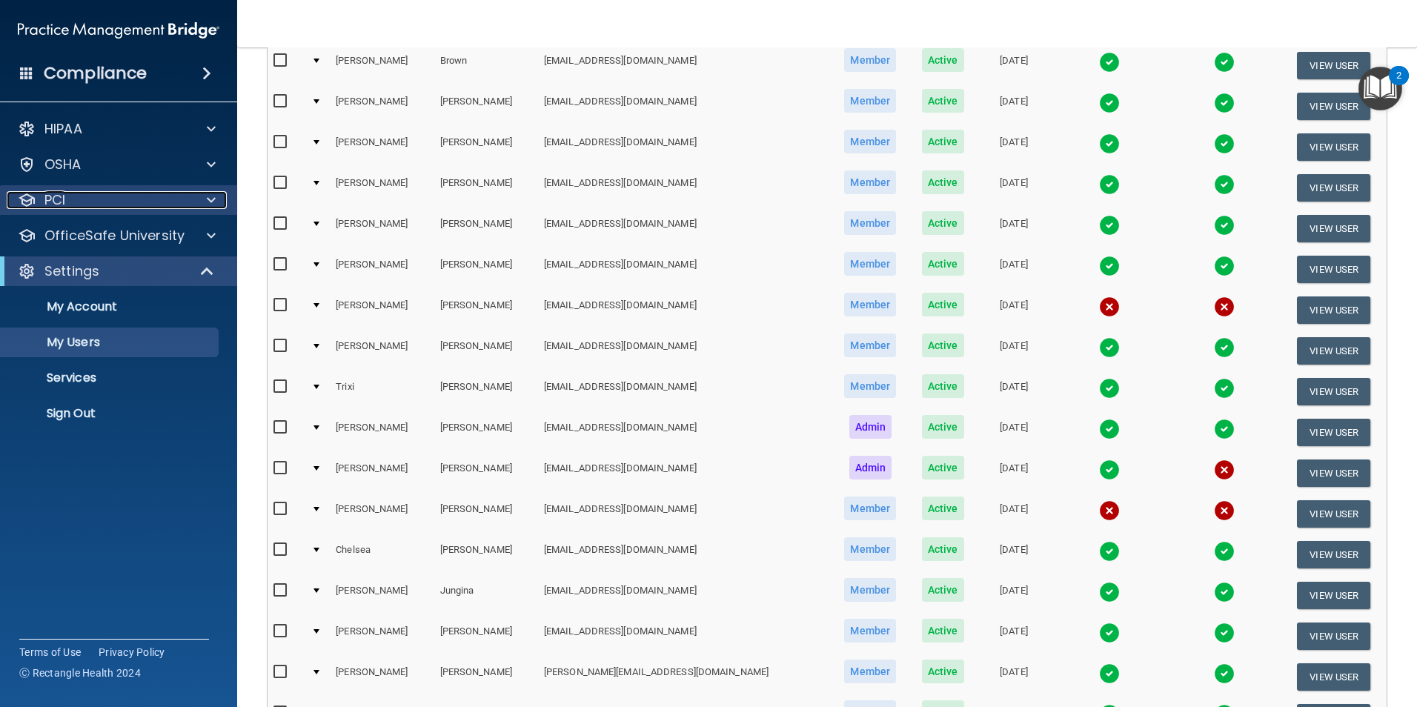
click at [139, 207] on div "PCI" at bounding box center [99, 200] width 184 height 18
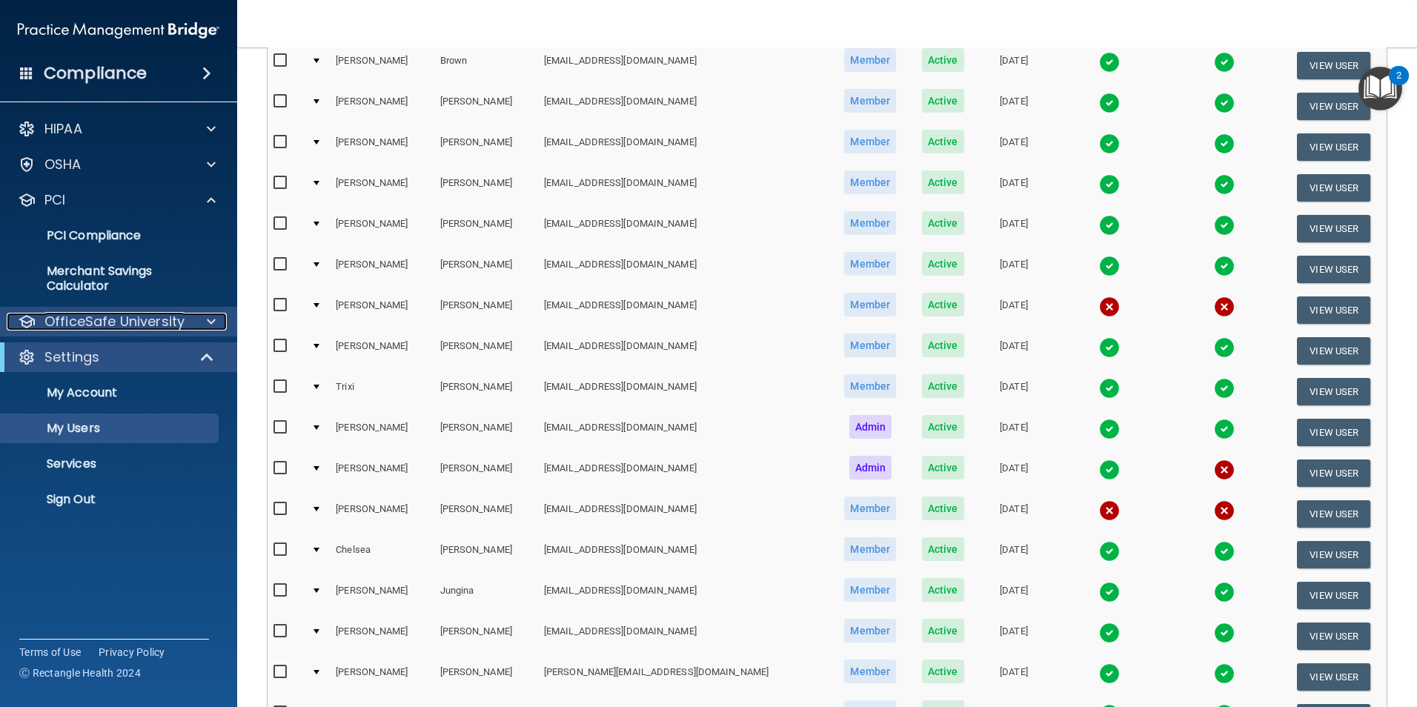
drag, startPoint x: 141, startPoint y: 320, endPoint x: 147, endPoint y: 311, distance: 11.7
click at [141, 319] on p "OfficeSafe University" at bounding box center [114, 322] width 140 height 18
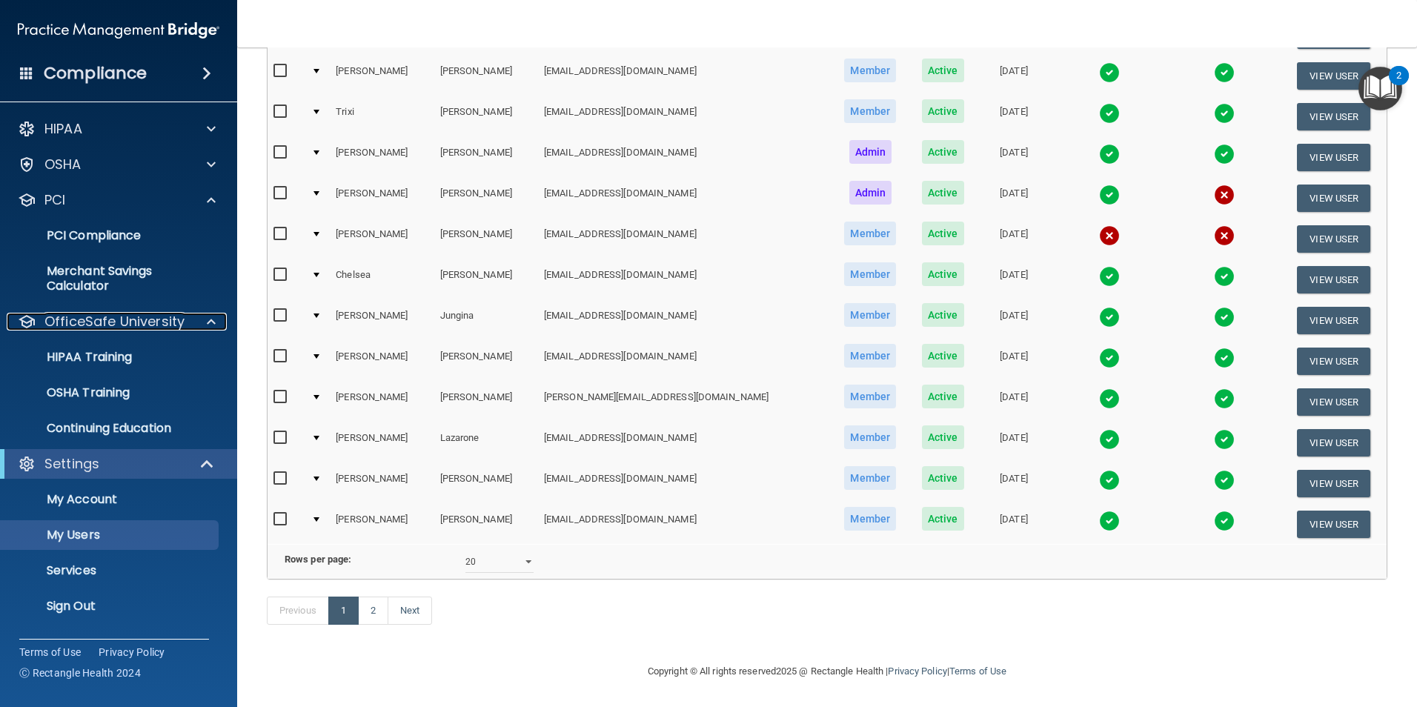
scroll to position [519, 0]
